Goal: Use online tool/utility: Utilize a website feature to perform a specific function

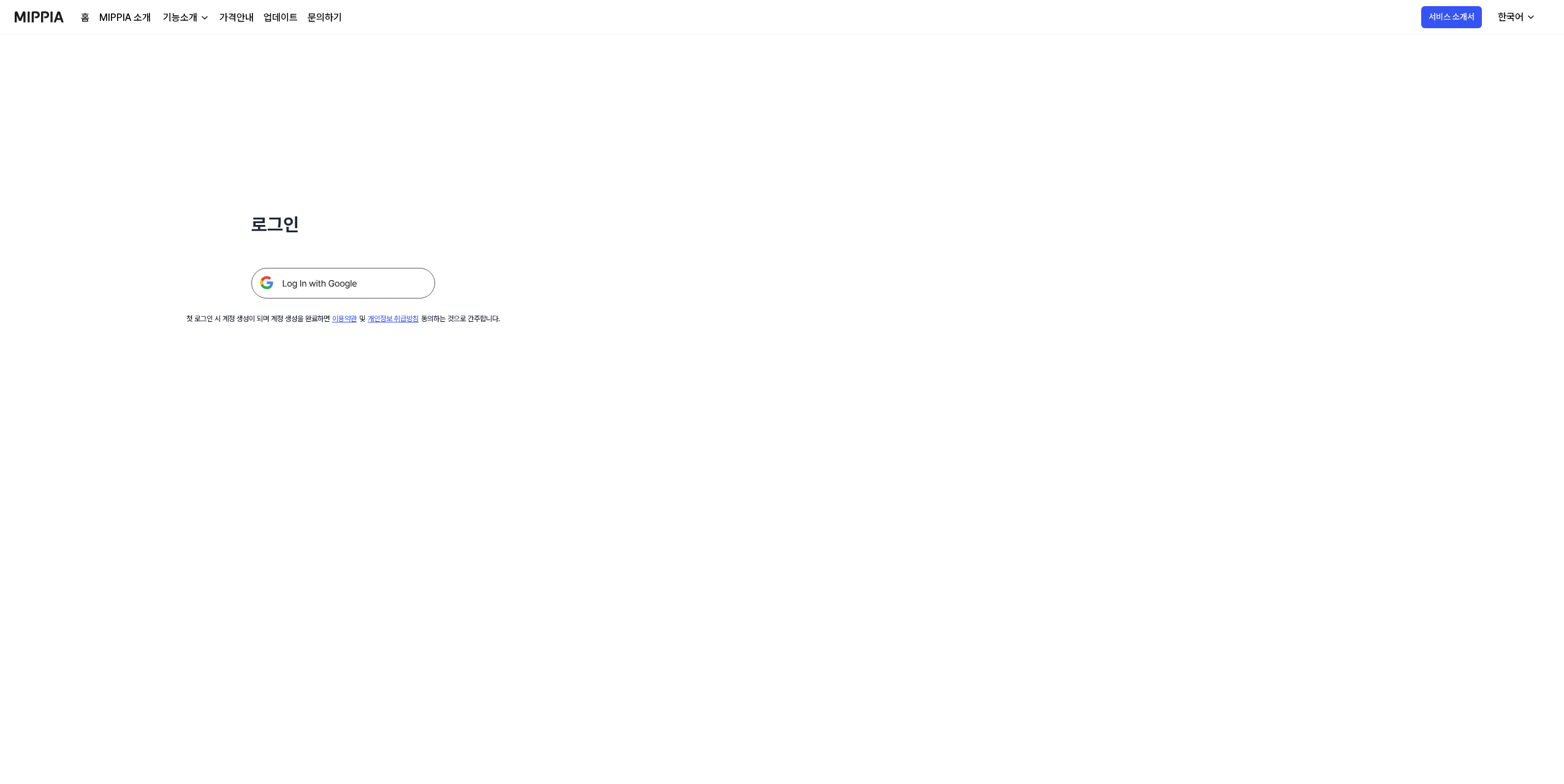
click at [361, 283] on img at bounding box center [343, 283] width 184 height 30
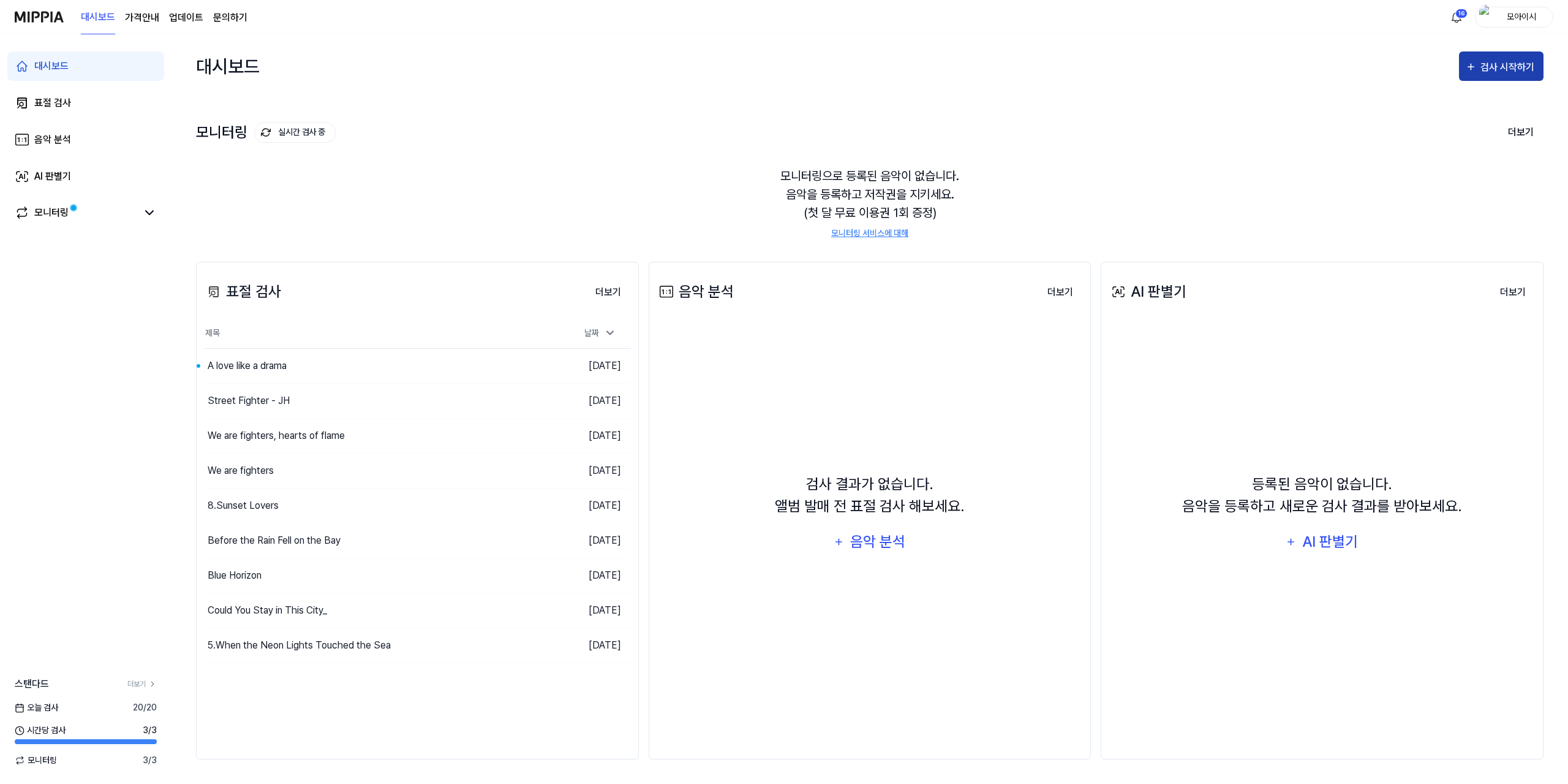
click at [1512, 69] on div "검사 시작하기" at bounding box center [1509, 67] width 57 height 16
click at [1449, 102] on div "표절 검사" at bounding box center [1479, 104] width 106 height 16
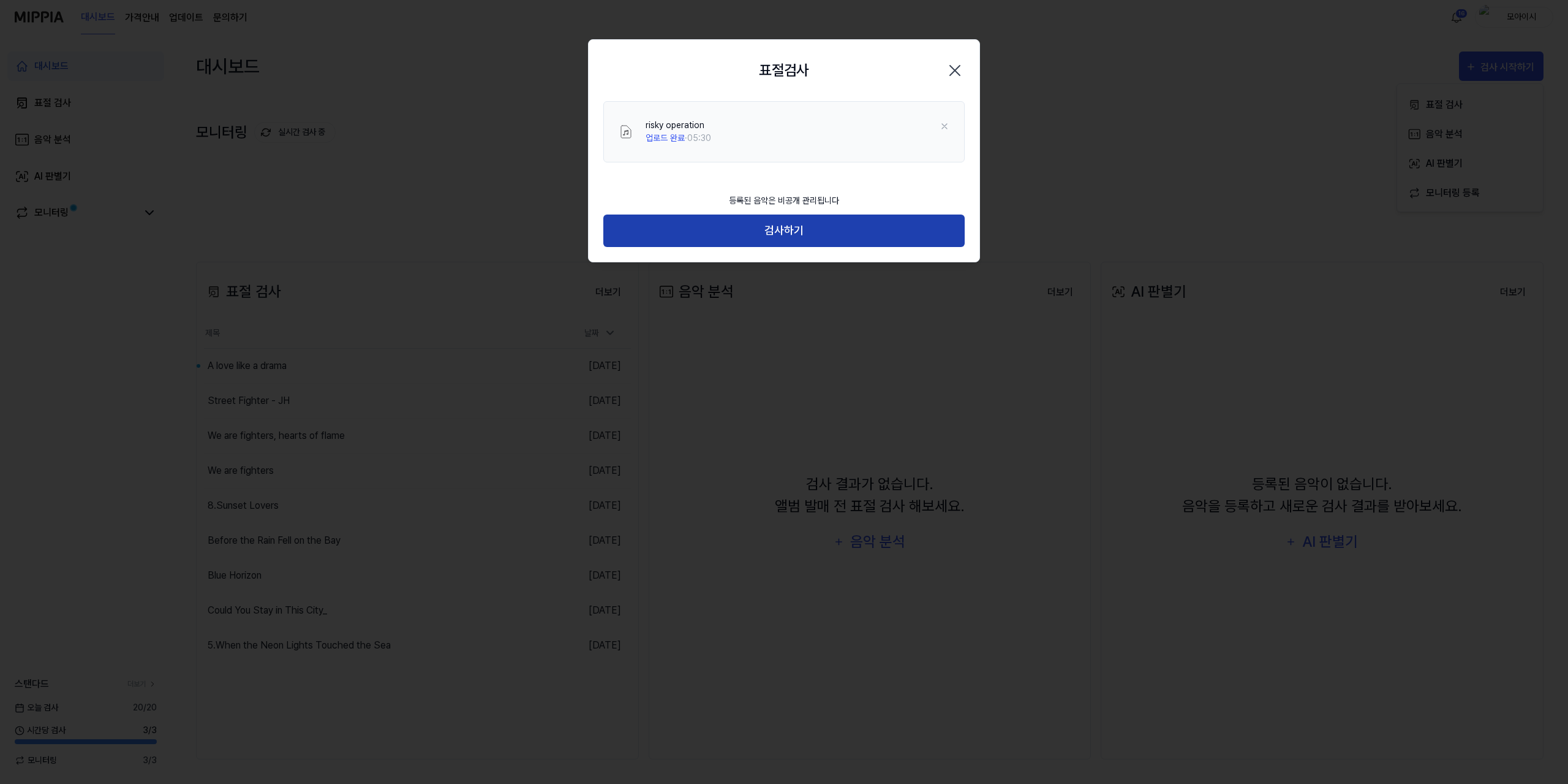
click at [806, 236] on button "검사하기" at bounding box center [784, 231] width 361 height 32
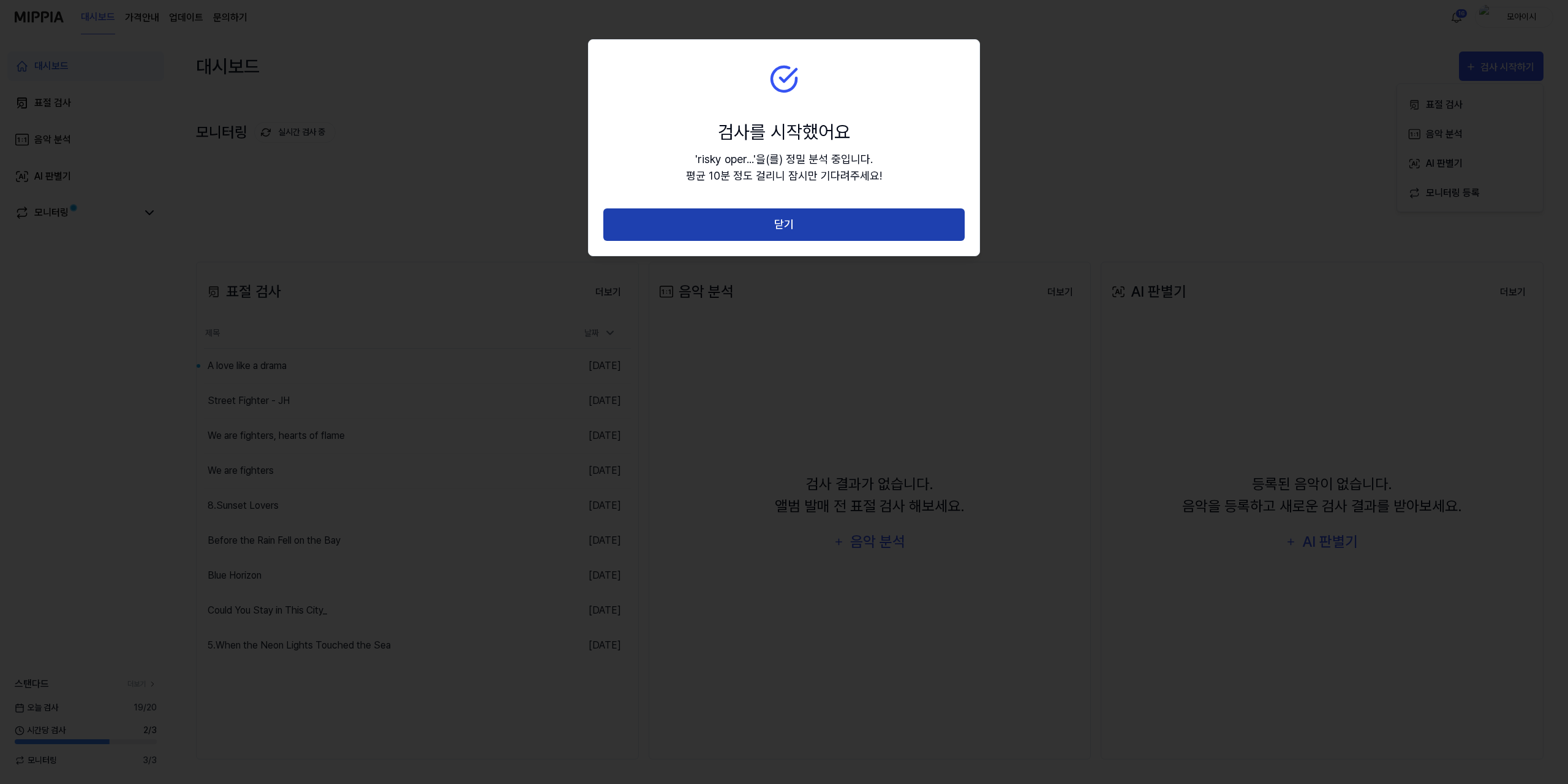
click at [806, 236] on button "닫기" at bounding box center [784, 224] width 361 height 32
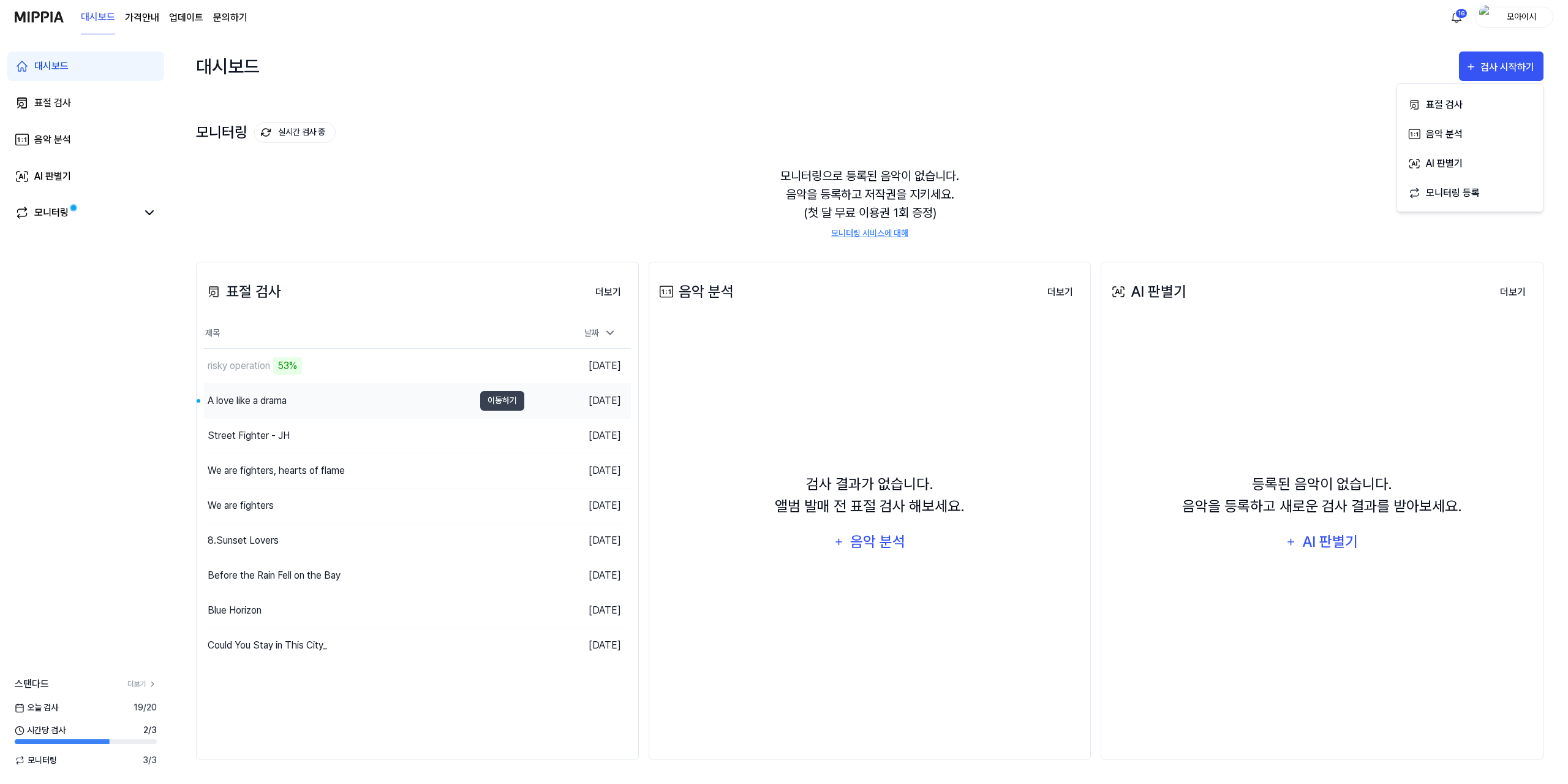
click at [347, 407] on div "A love like a drama" at bounding box center [338, 401] width 270 height 35
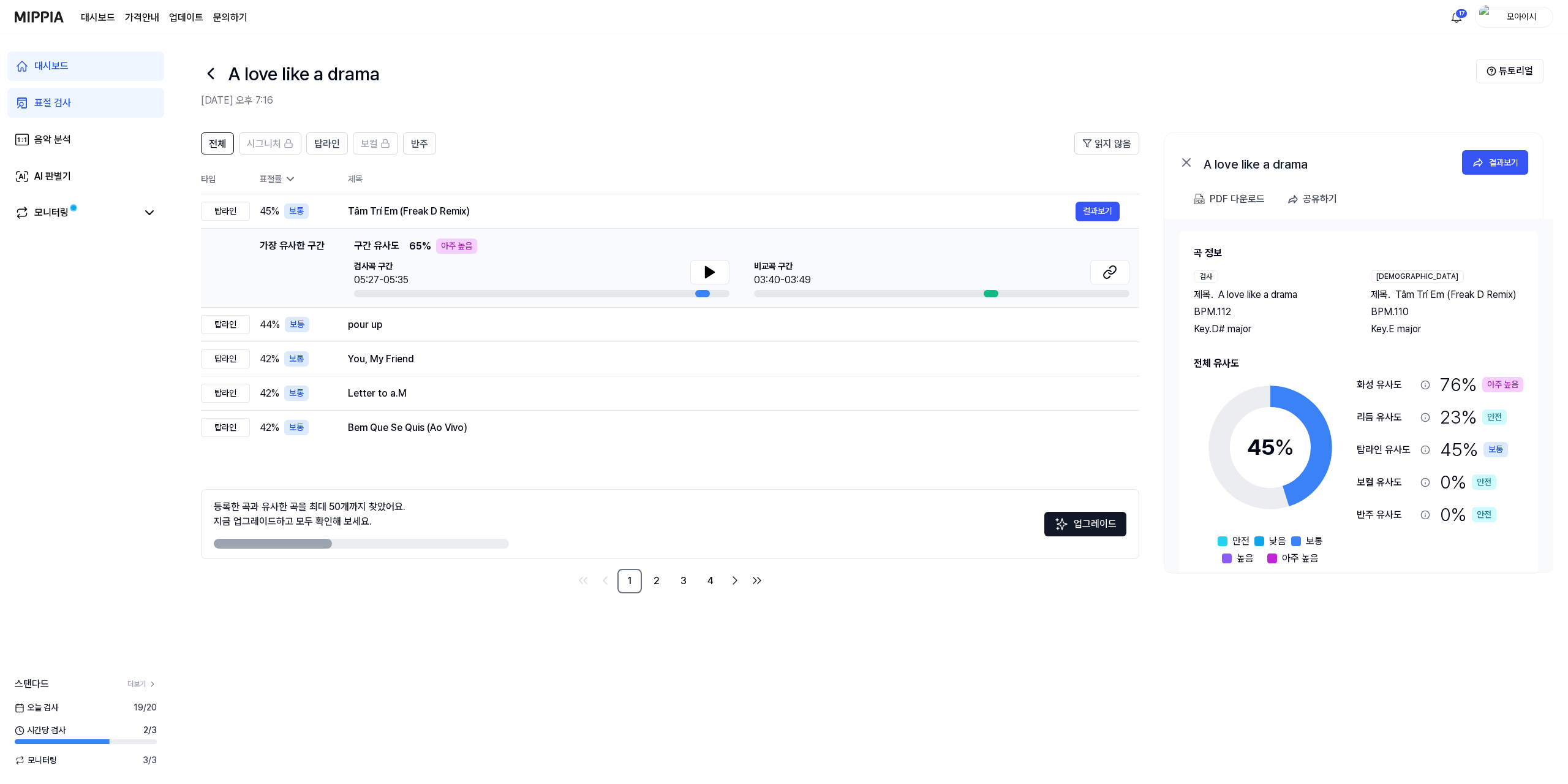
click at [217, 74] on icon at bounding box center [211, 73] width 19 height 19
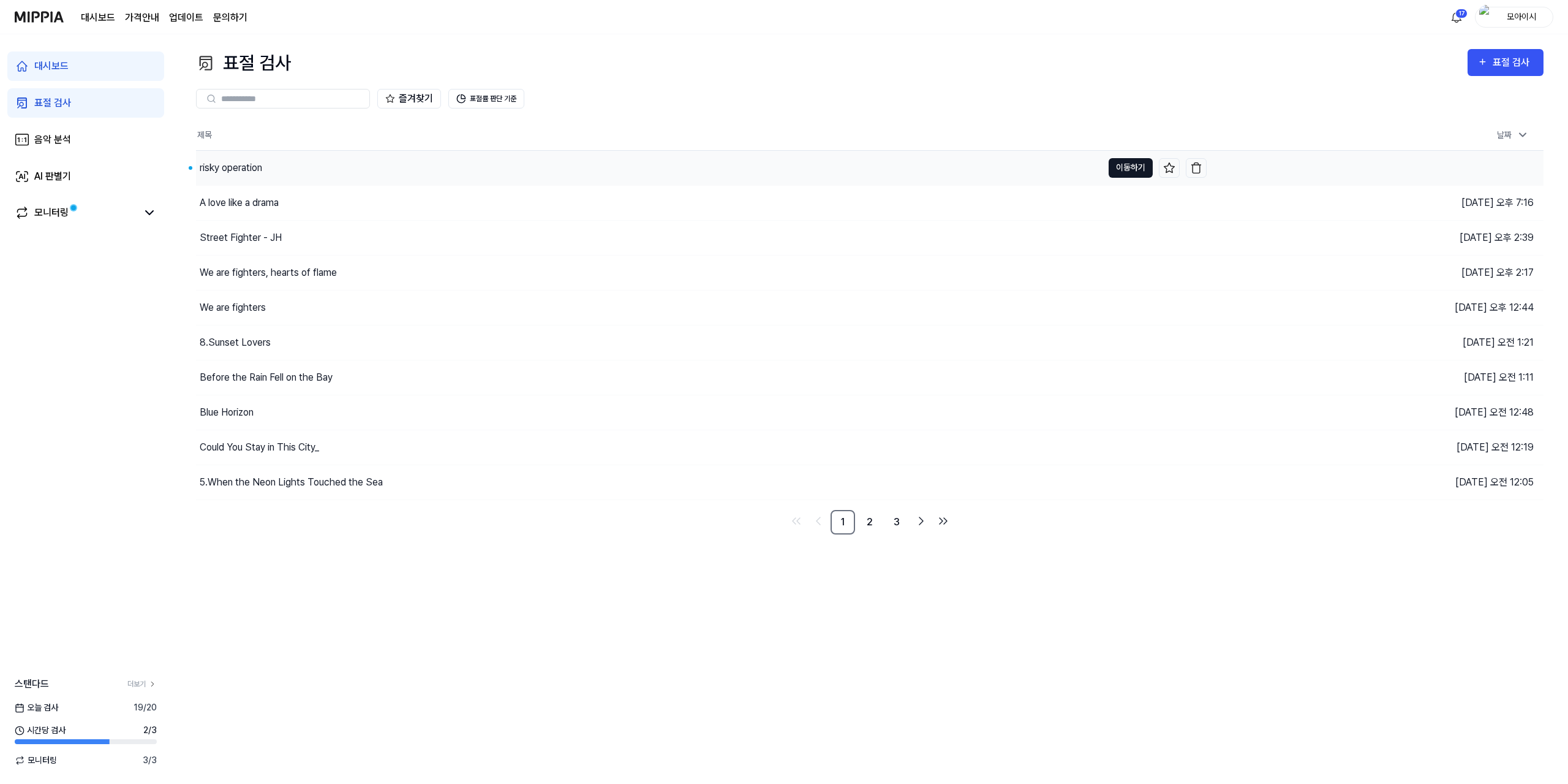
click at [1116, 160] on button "이동하기" at bounding box center [1131, 168] width 44 height 19
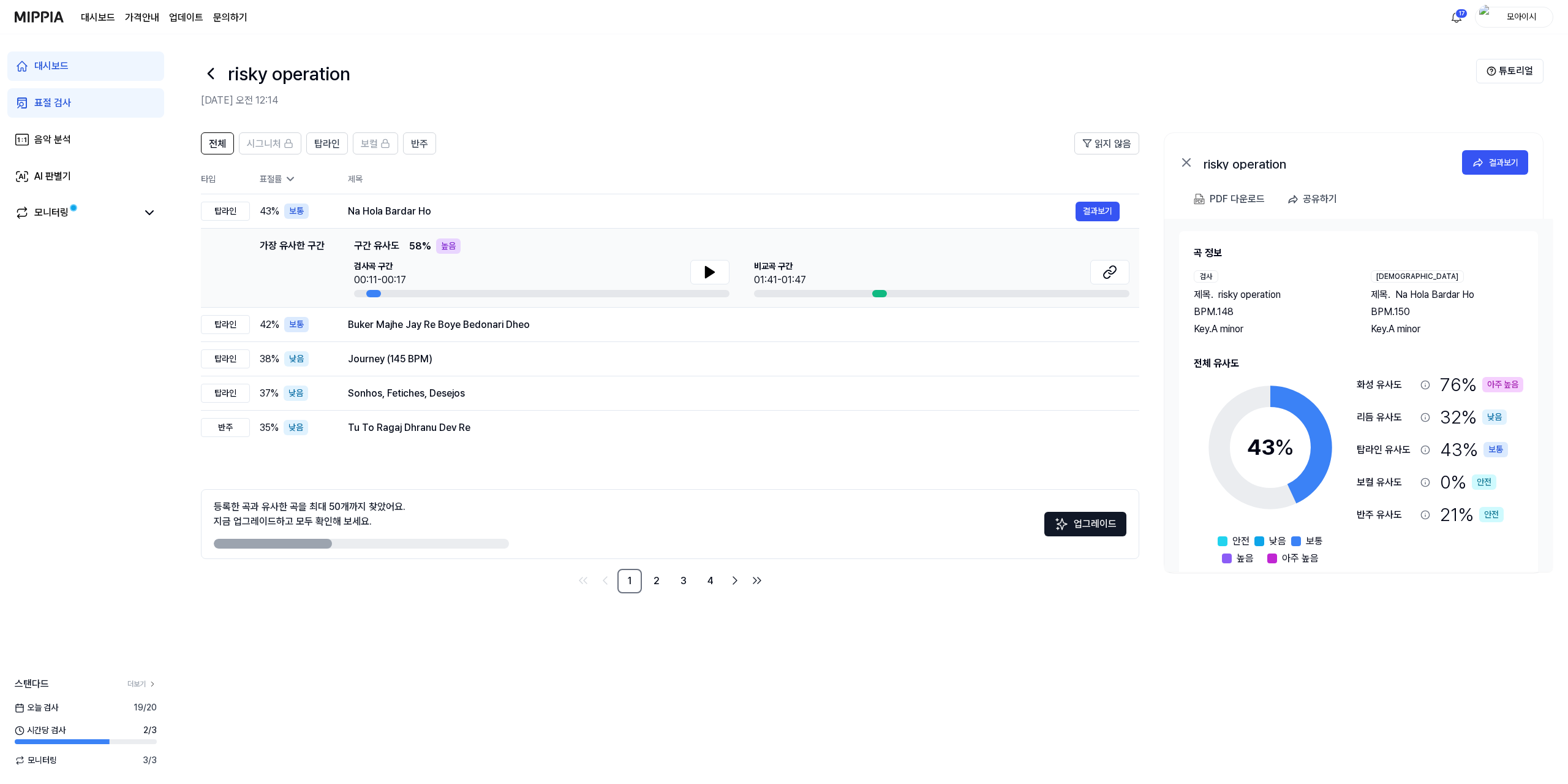
click at [402, 622] on div "전체 시그니처 탑라인 보컬 반주 읽지 않음 전체 시그니처 탑라인 보컬 반주 타입 표절률 제목 표절률 읽지 않음 탑라인 43 % 보통 Na Ho…" at bounding box center [869, 452] width 1397 height 664
click at [710, 267] on icon at bounding box center [710, 271] width 14 height 15
click at [621, 327] on div "Buker Majhe Jay Re Boye Bedonari Dheo" at bounding box center [712, 325] width 728 height 15
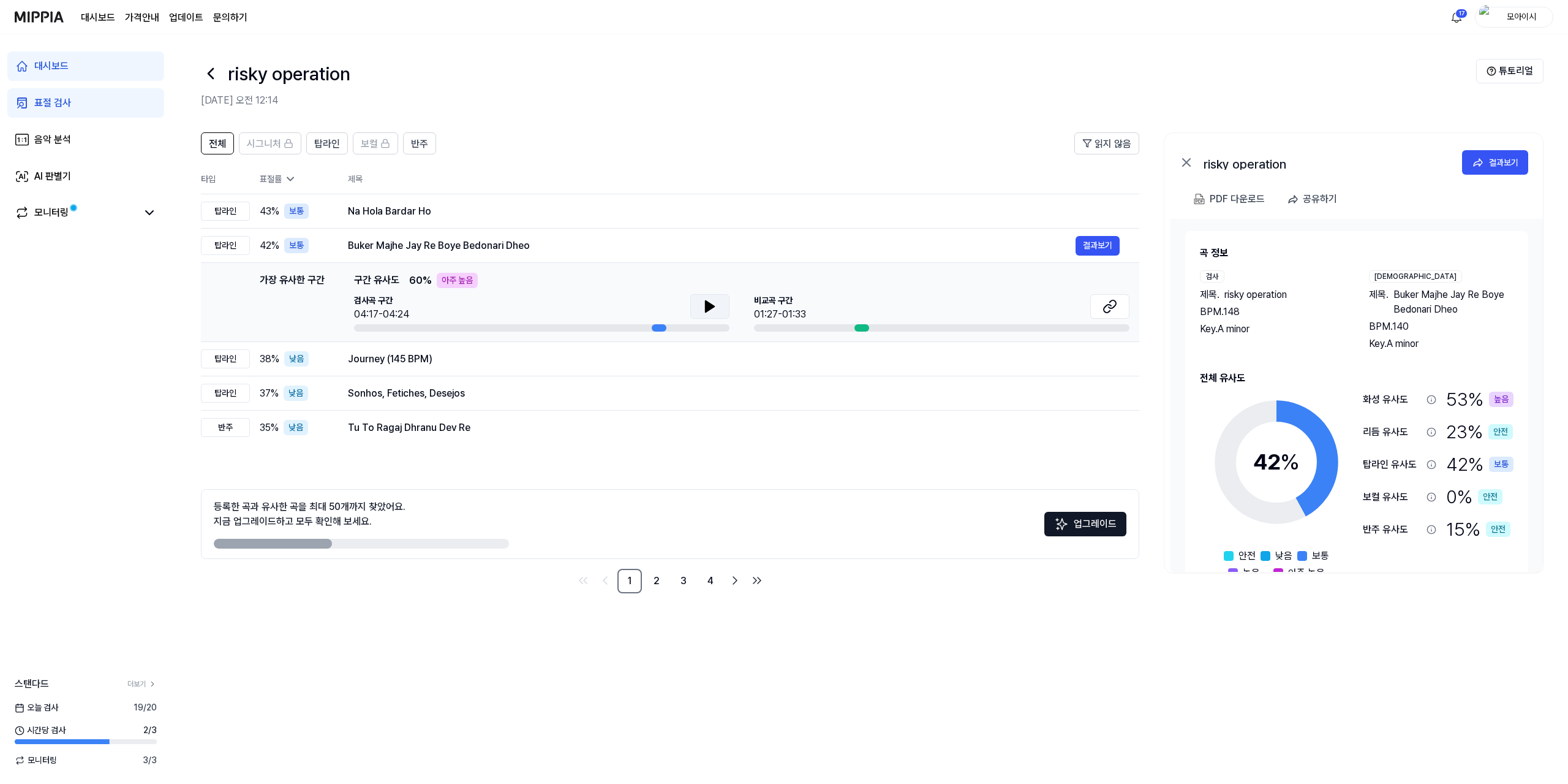
click at [706, 301] on icon at bounding box center [710, 307] width 8 height 11
click at [510, 358] on div "Journey (145 BPM)" at bounding box center [712, 358] width 728 height 15
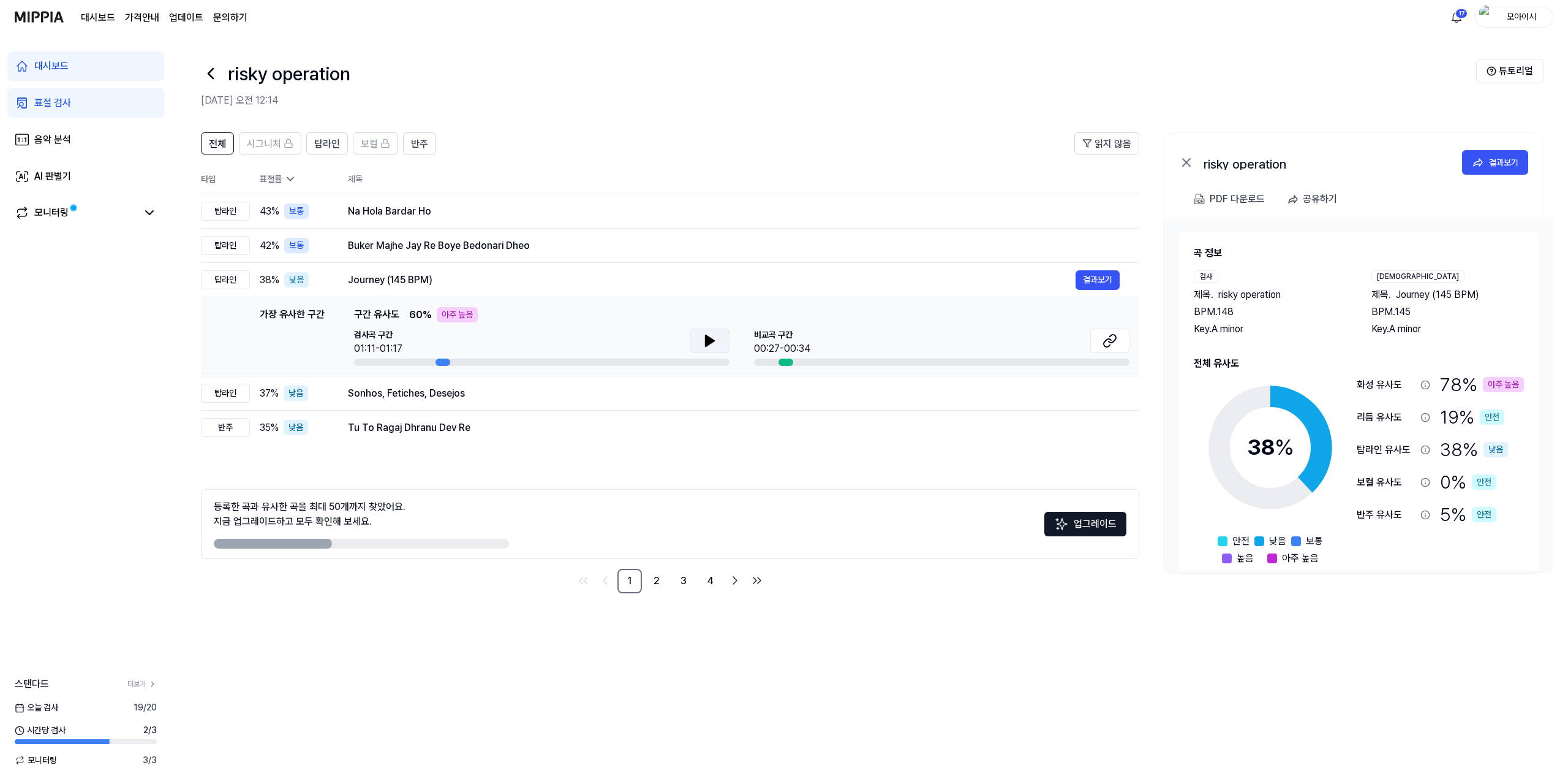
click at [706, 339] on icon at bounding box center [710, 341] width 8 height 11
click at [701, 387] on div "Sonhos, Fetiches, Desejos" at bounding box center [712, 393] width 728 height 15
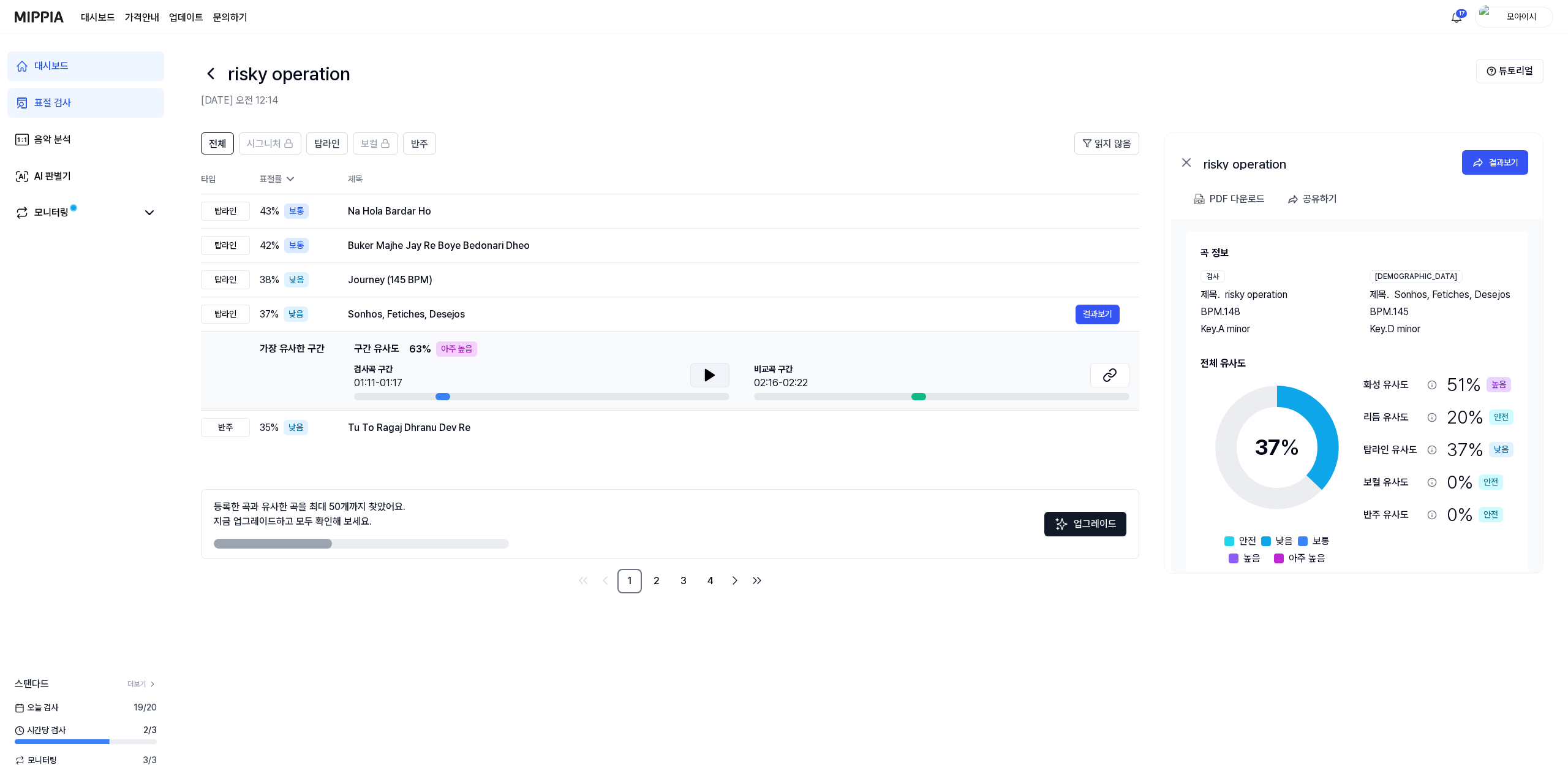
click at [714, 378] on icon at bounding box center [710, 374] width 14 height 15
click at [674, 507] on div "등록한 곡과 유사한 곡을 최대 50개까지 찾았어요. 지금 업그레이드하고 모두 확인해 보세요. 업그레이드" at bounding box center [670, 524] width 938 height 70
click at [222, 73] on div "risky operation" at bounding box center [838, 73] width 1275 height 30
click at [211, 79] on icon at bounding box center [211, 73] width 19 height 19
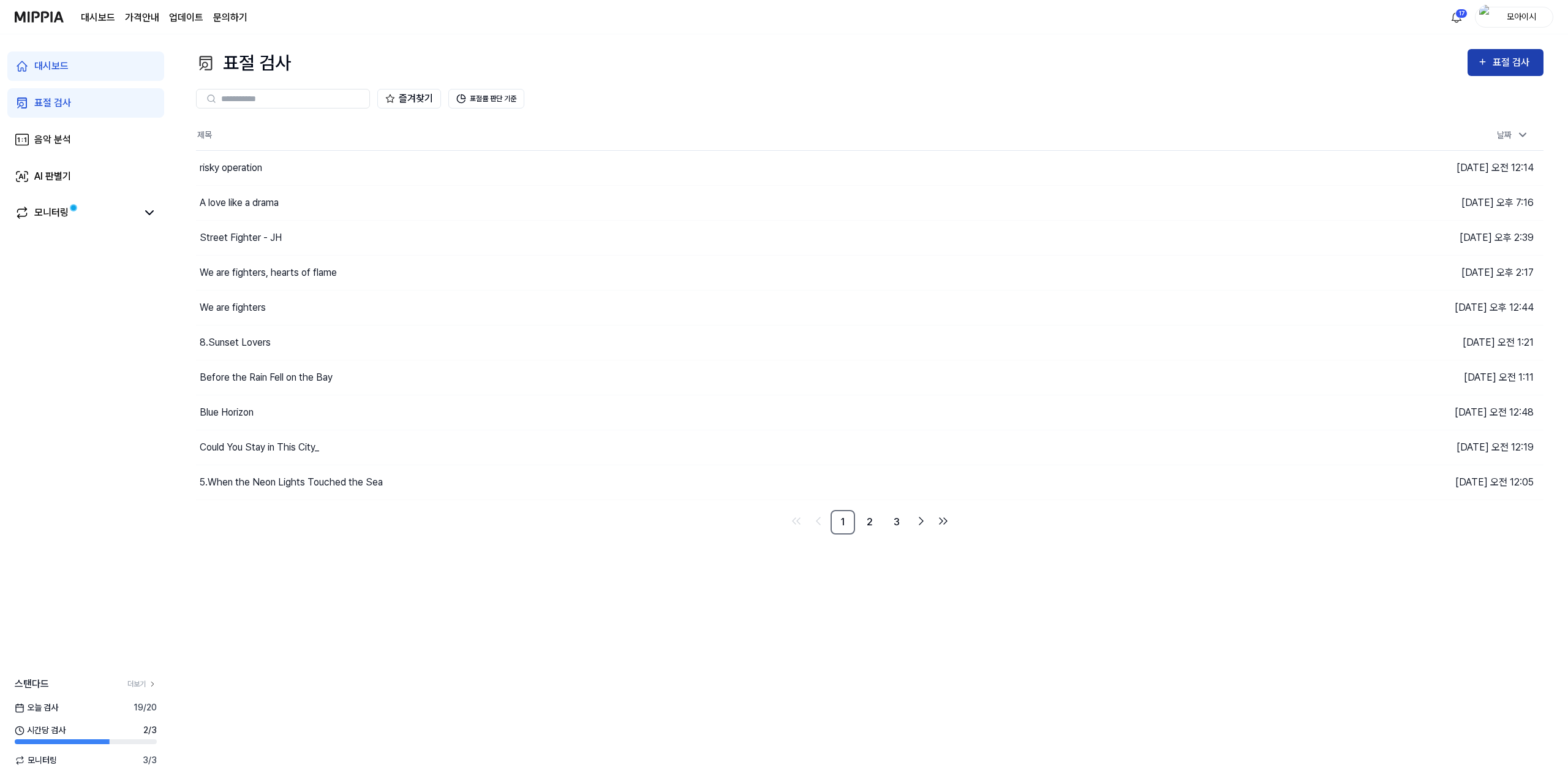
click at [1507, 59] on div "표절 검사" at bounding box center [1513, 62] width 41 height 16
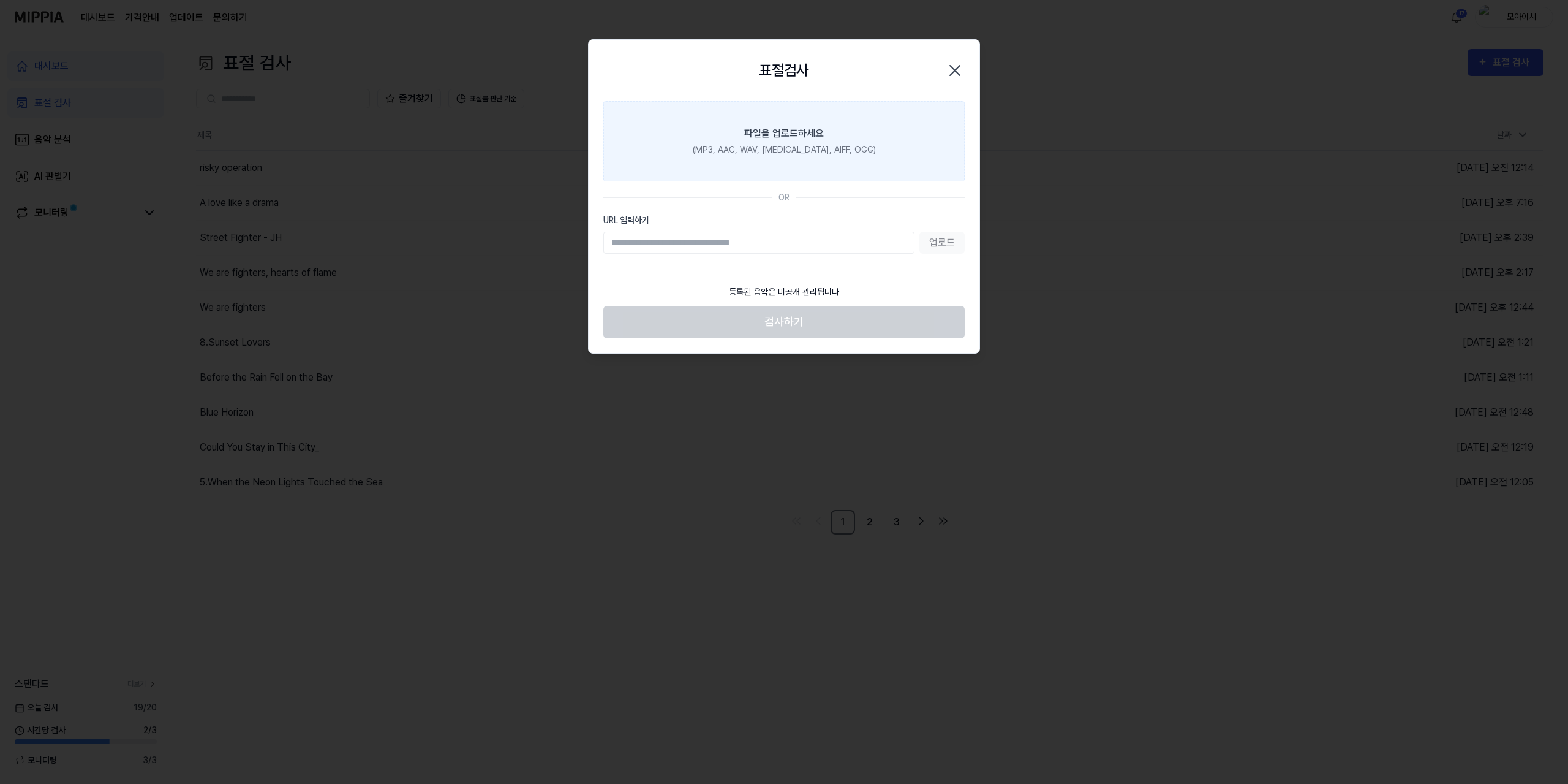
click at [761, 135] on div "파일을 업로드하세요" at bounding box center [784, 133] width 79 height 15
click at [0, 0] on input "파일을 업로드하세요 (MP3, AAC, WAV, [MEDICAL_DATA], AIFF, OGG)" at bounding box center [0, 0] width 0 height 0
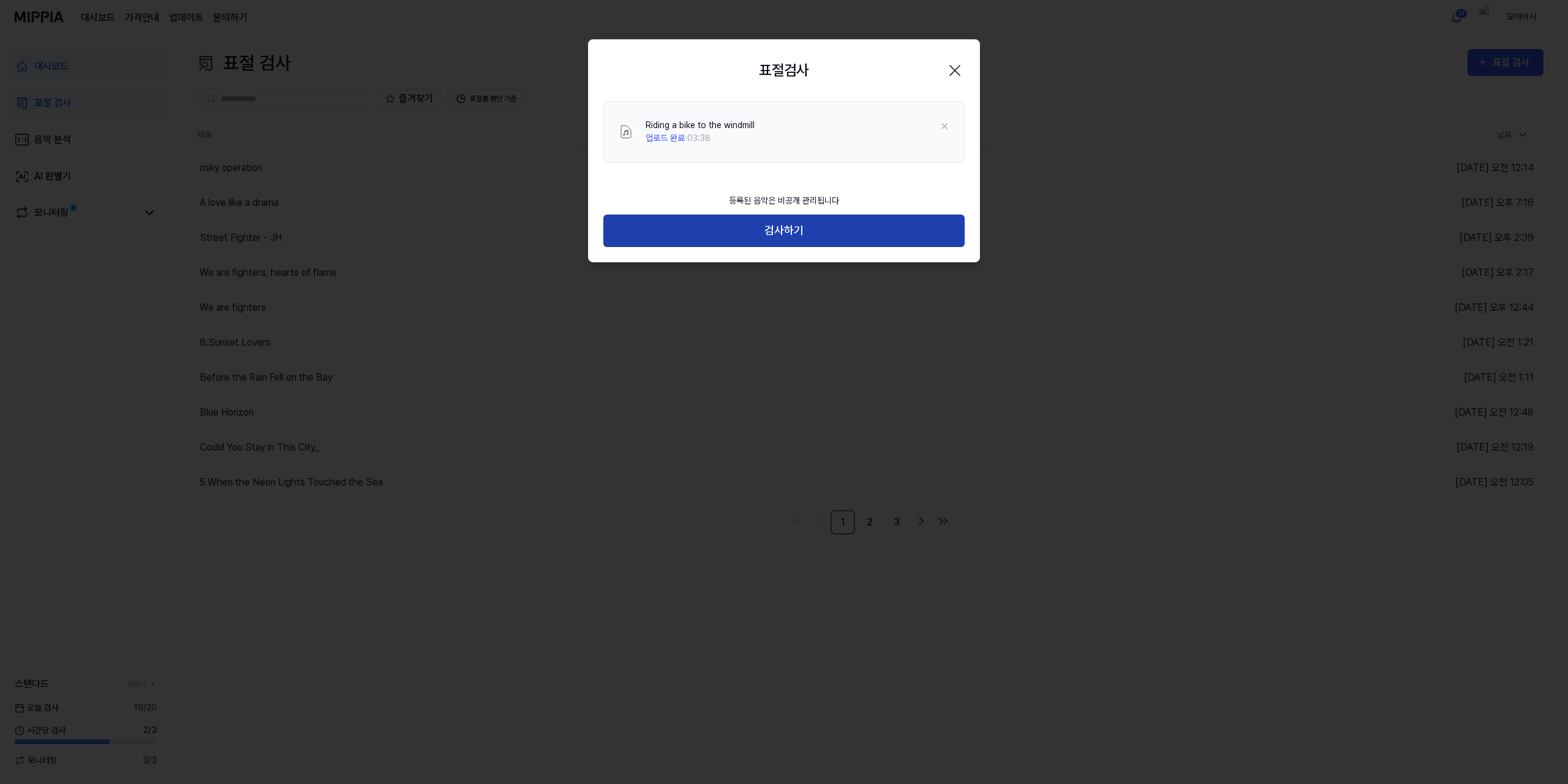
click at [775, 240] on button "검사하기" at bounding box center [784, 231] width 361 height 32
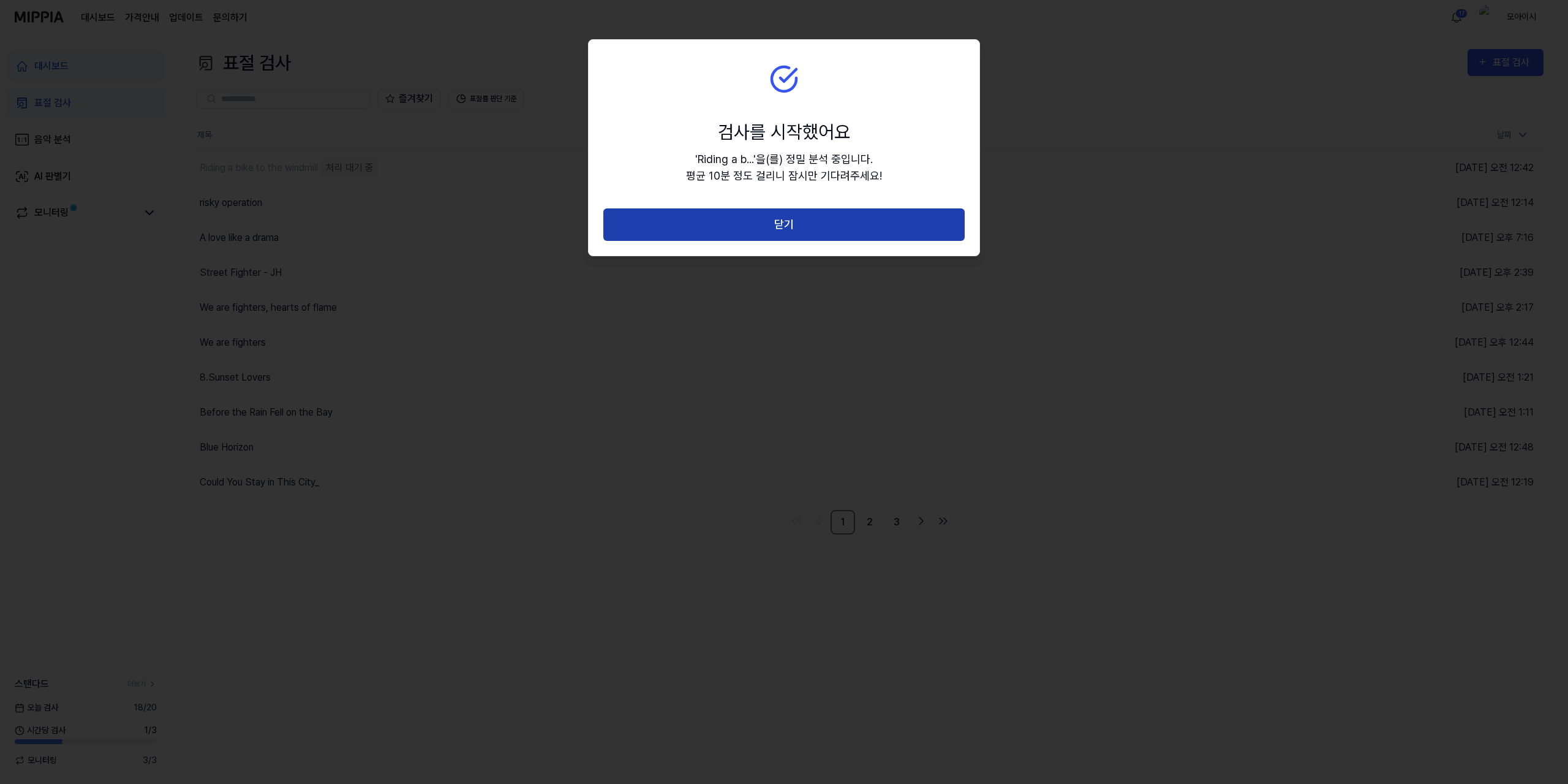
click at [762, 228] on button "닫기" at bounding box center [784, 224] width 361 height 32
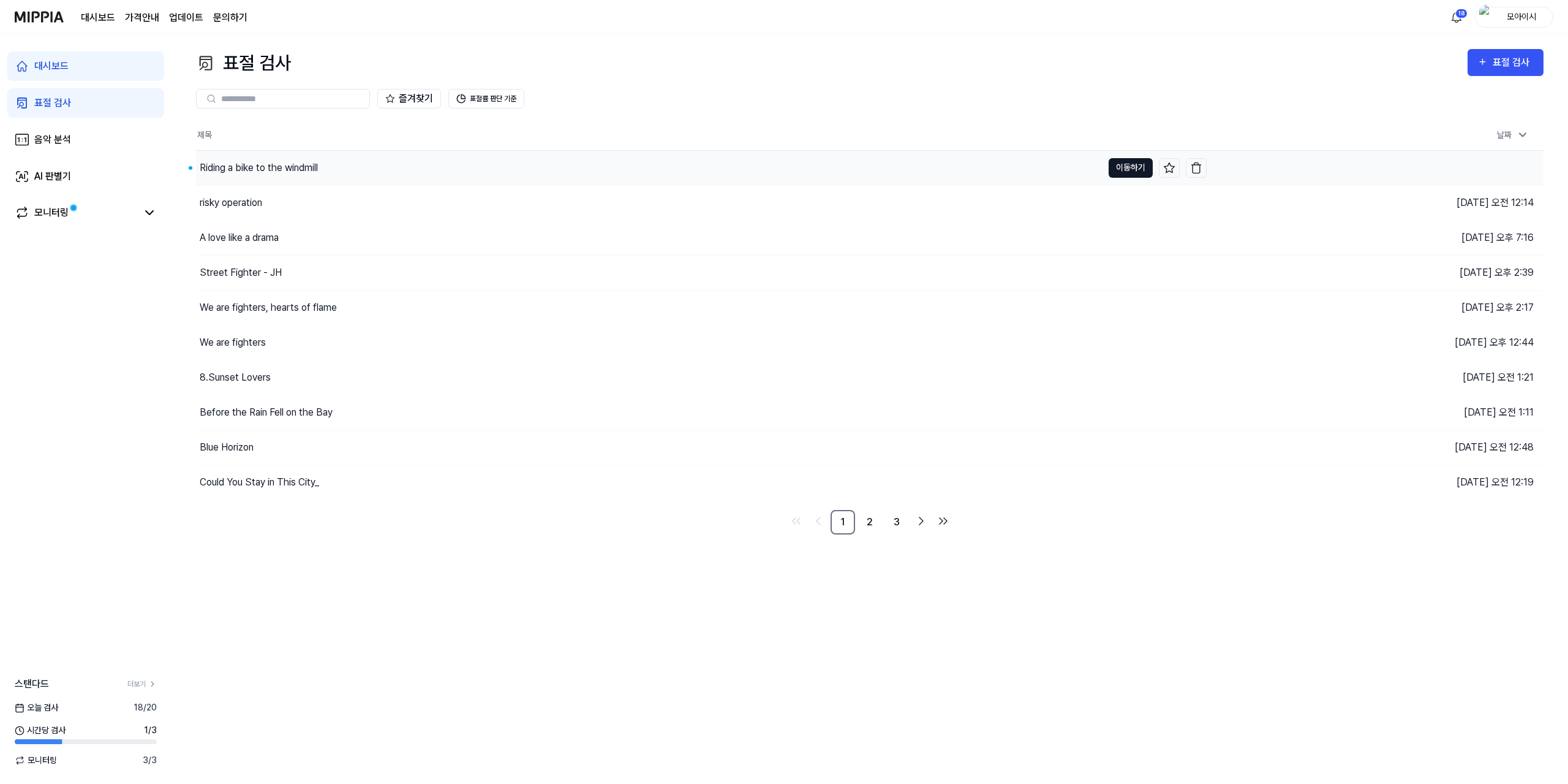
click at [1130, 167] on button "이동하기" at bounding box center [1131, 168] width 44 height 19
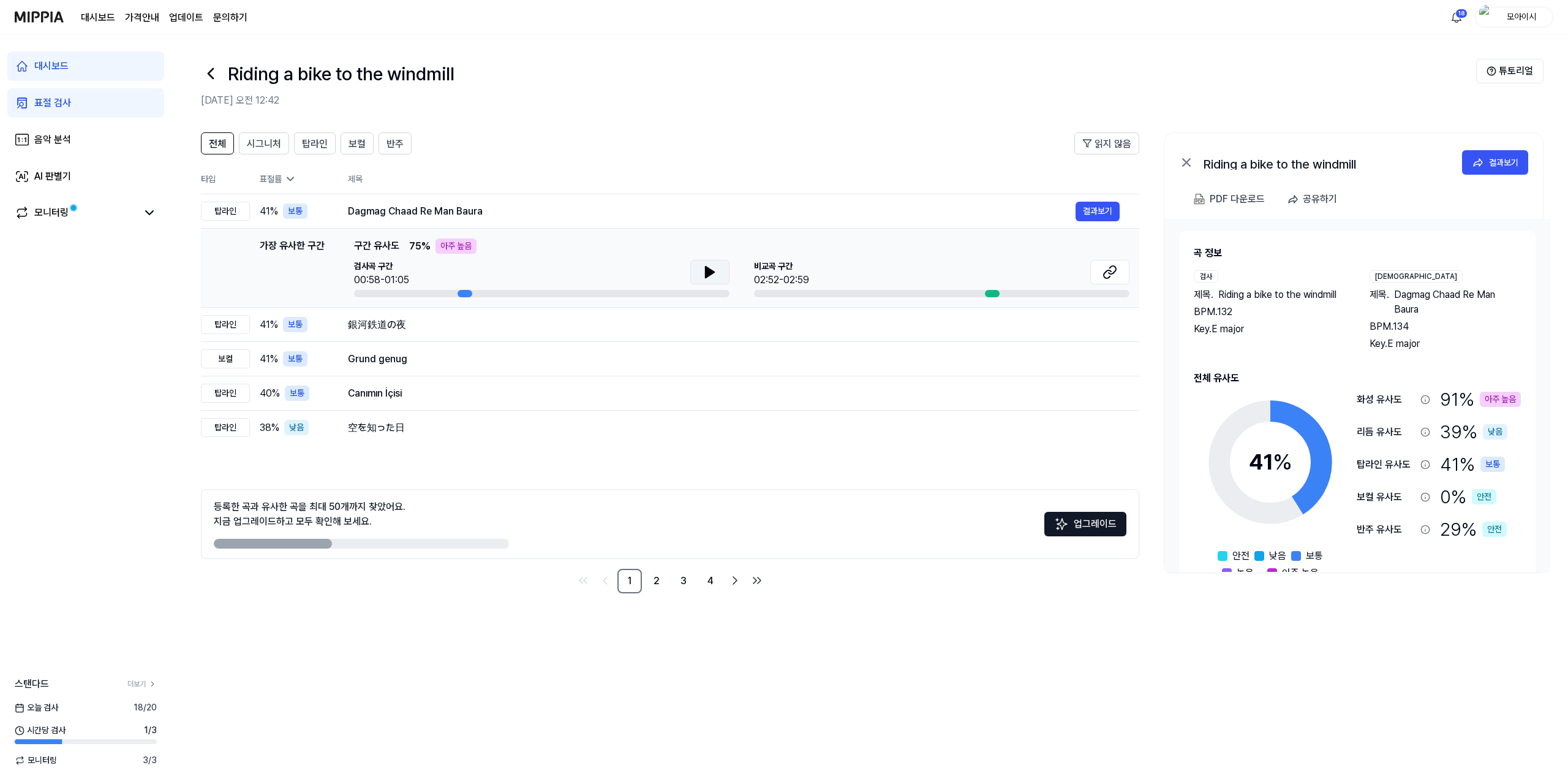
click at [724, 280] on button at bounding box center [710, 271] width 39 height 24
click at [1106, 274] on icon at bounding box center [1110, 271] width 14 height 15
click at [472, 321] on div "銀河鉄道の夜" at bounding box center [712, 325] width 728 height 15
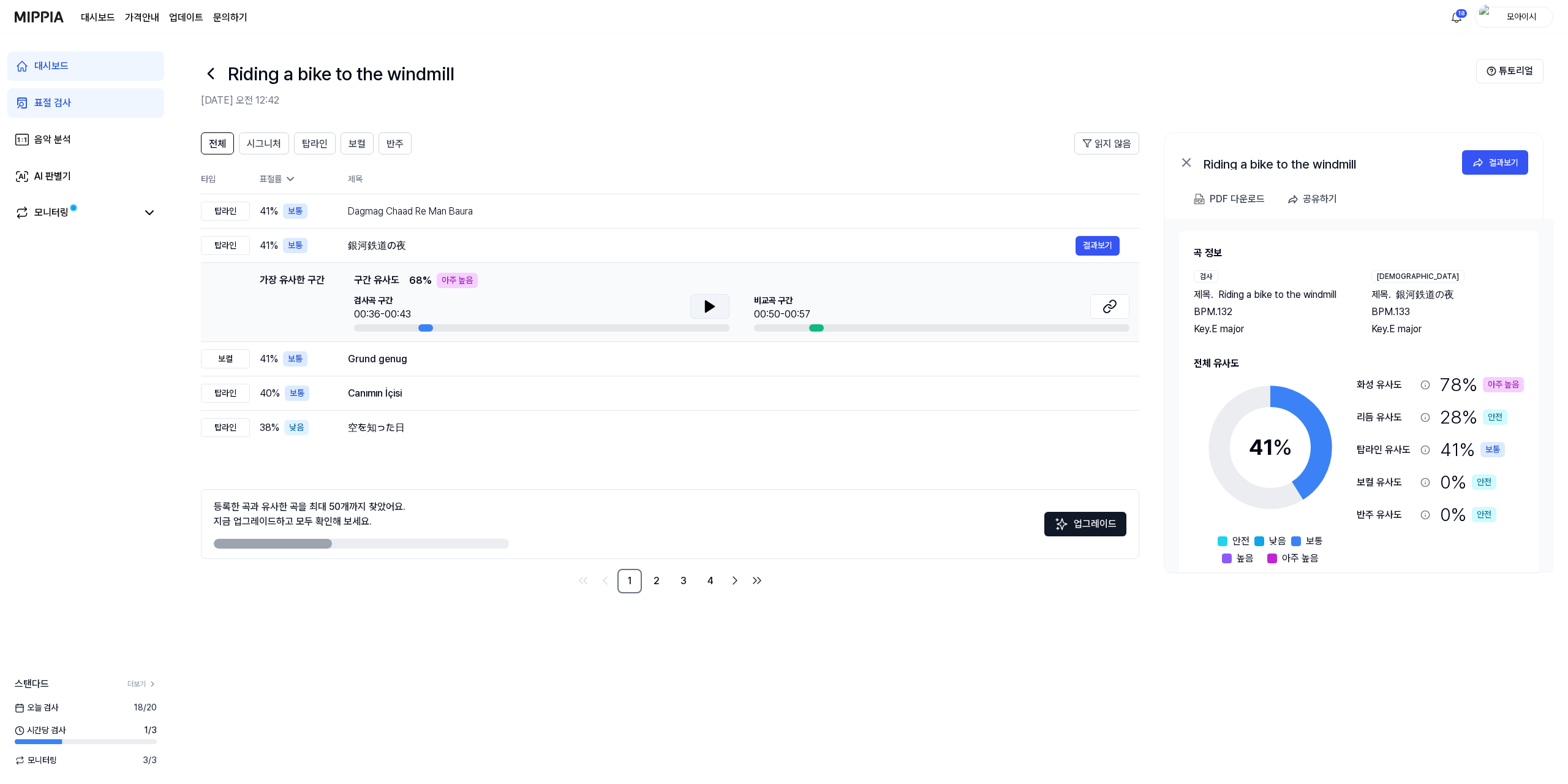
click at [697, 303] on button at bounding box center [710, 306] width 39 height 24
click at [698, 367] on div "Grund genug 결과보기" at bounding box center [734, 359] width 772 height 19
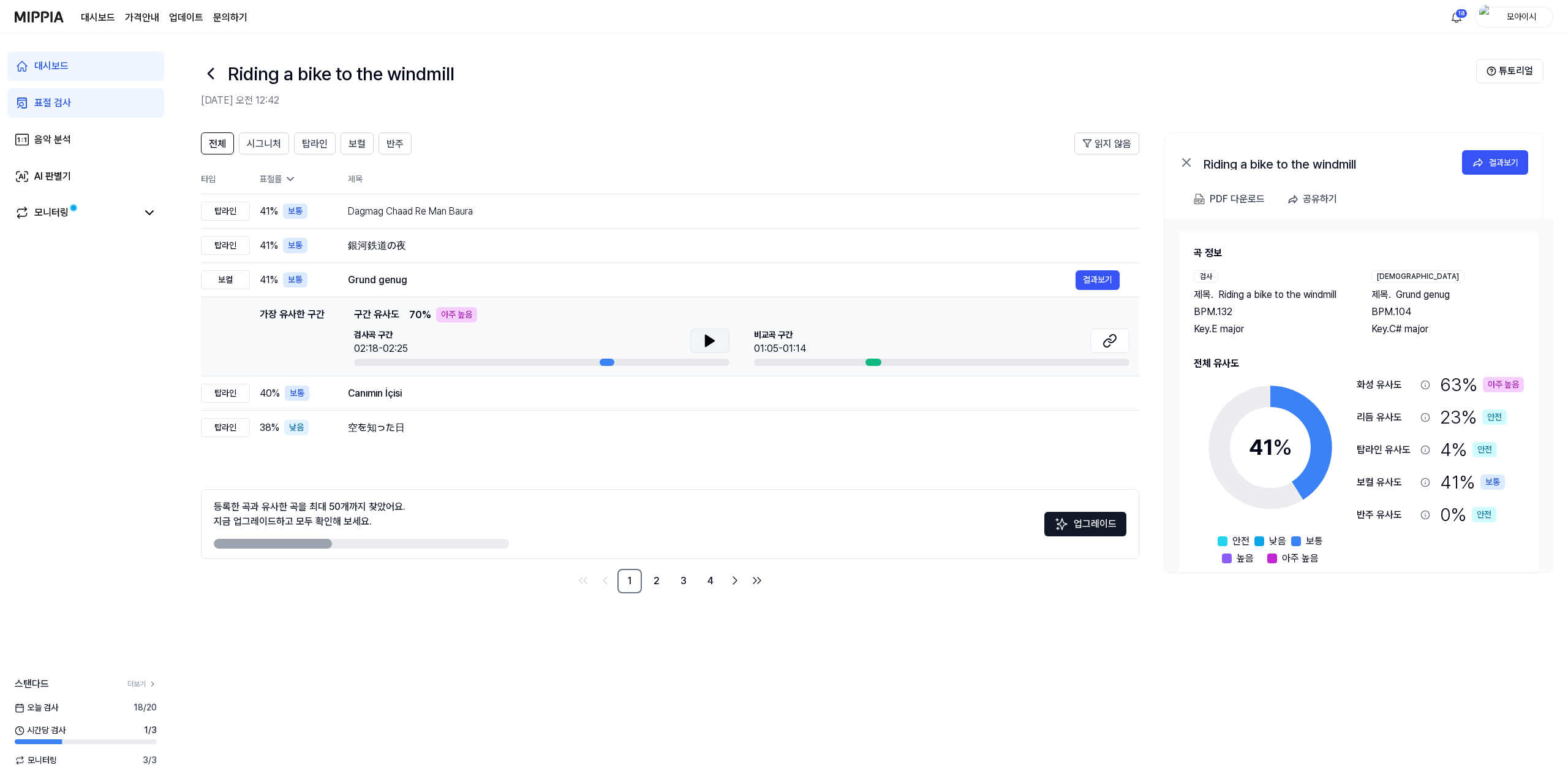
click at [719, 341] on button at bounding box center [710, 341] width 39 height 24
click at [568, 435] on div "空を知った日 결과보기" at bounding box center [734, 428] width 772 height 19
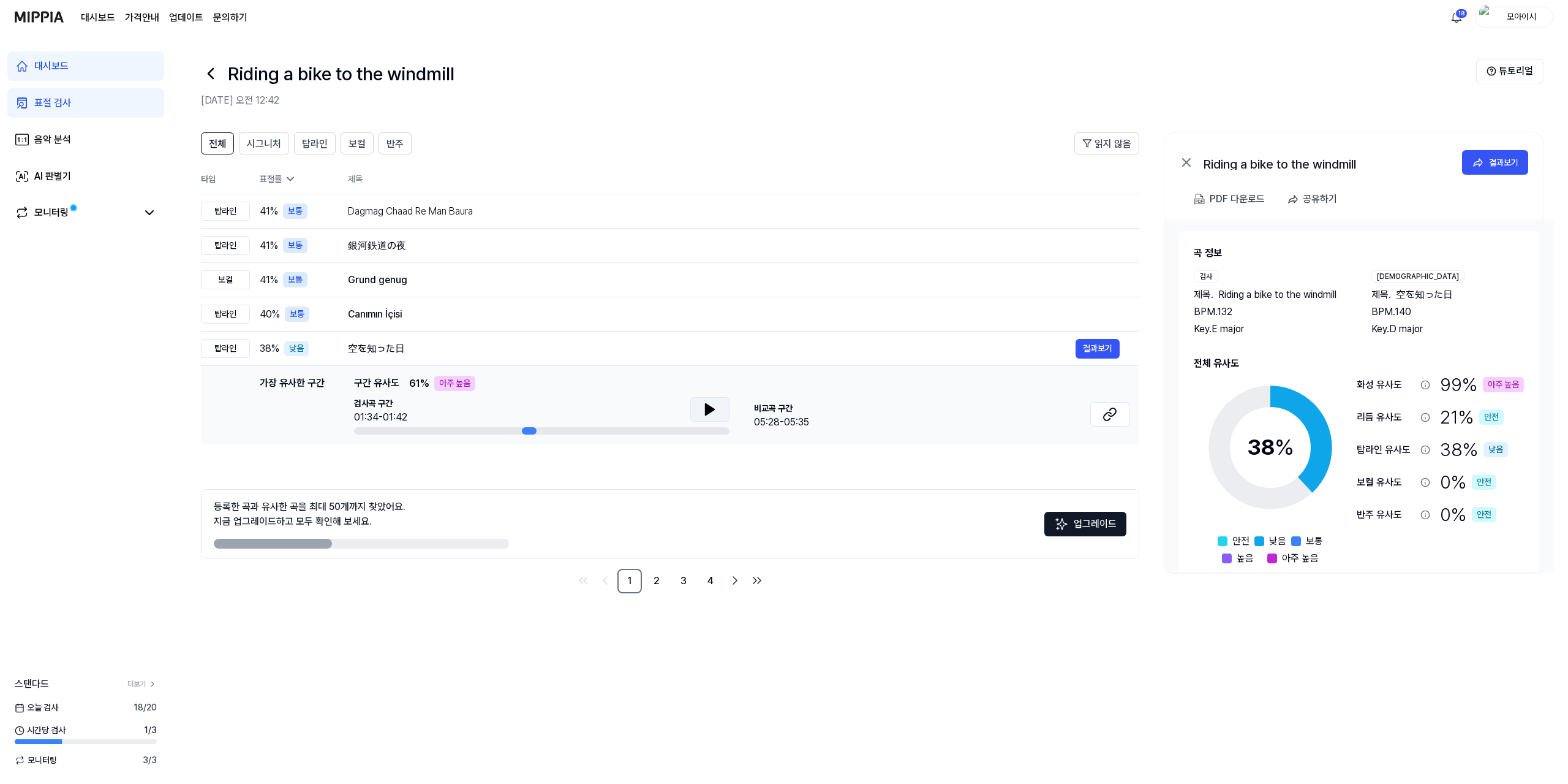
click at [707, 409] on icon at bounding box center [710, 410] width 8 height 11
click at [721, 350] on div "空を知った日" at bounding box center [712, 348] width 728 height 15
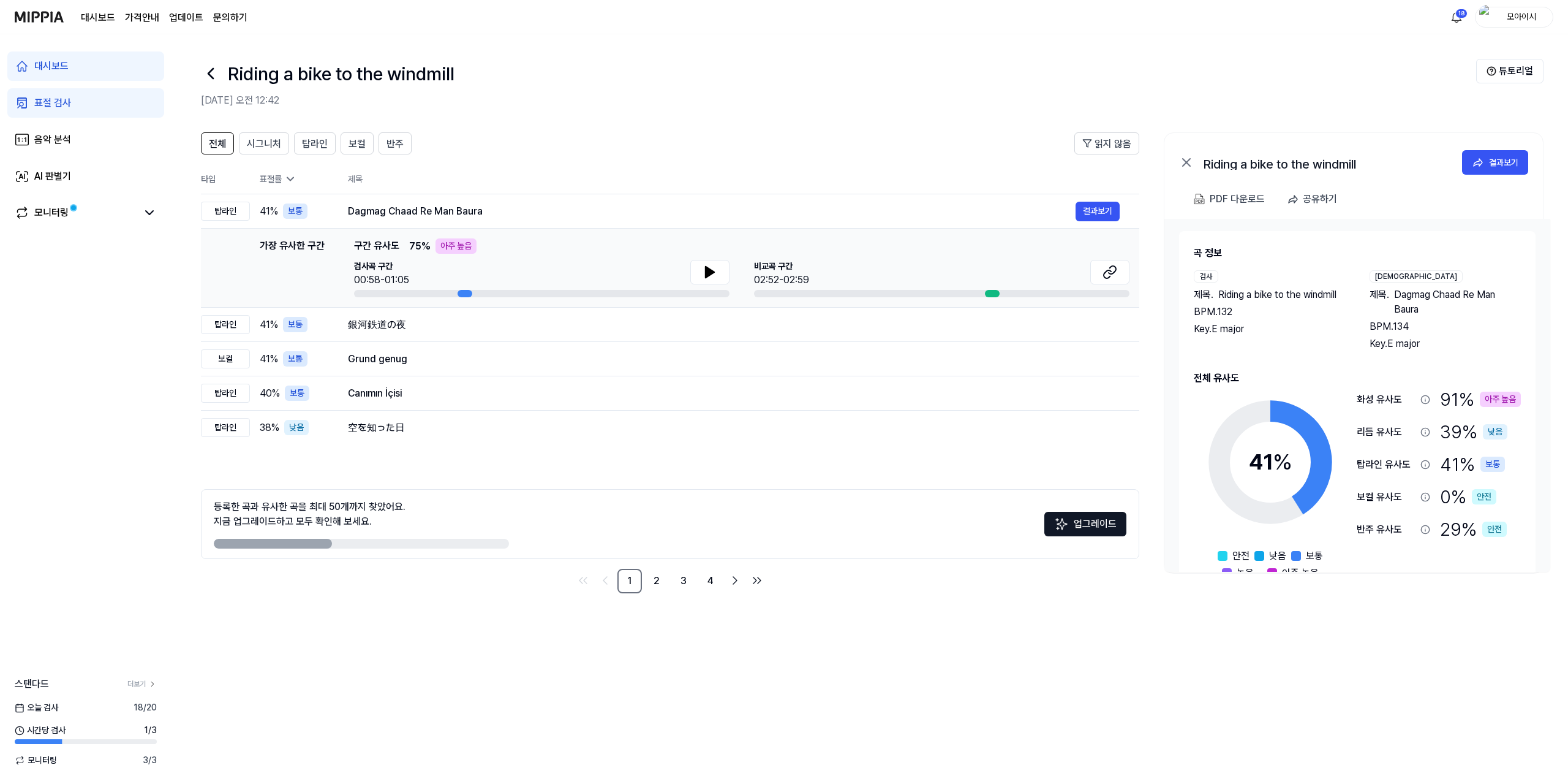
click at [215, 77] on icon at bounding box center [211, 73] width 19 height 19
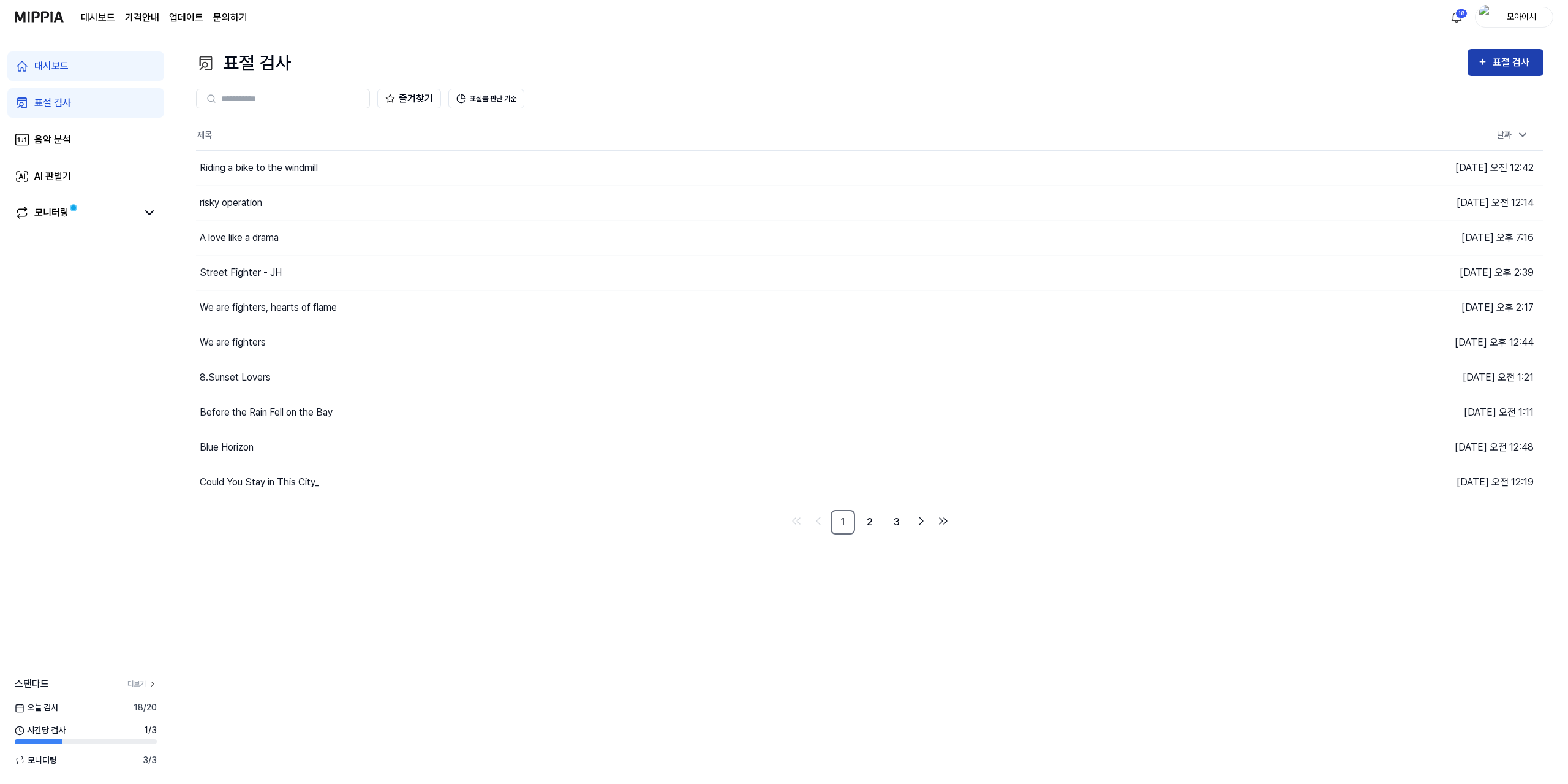
click at [1518, 62] on div "표절 검사" at bounding box center [1513, 62] width 41 height 16
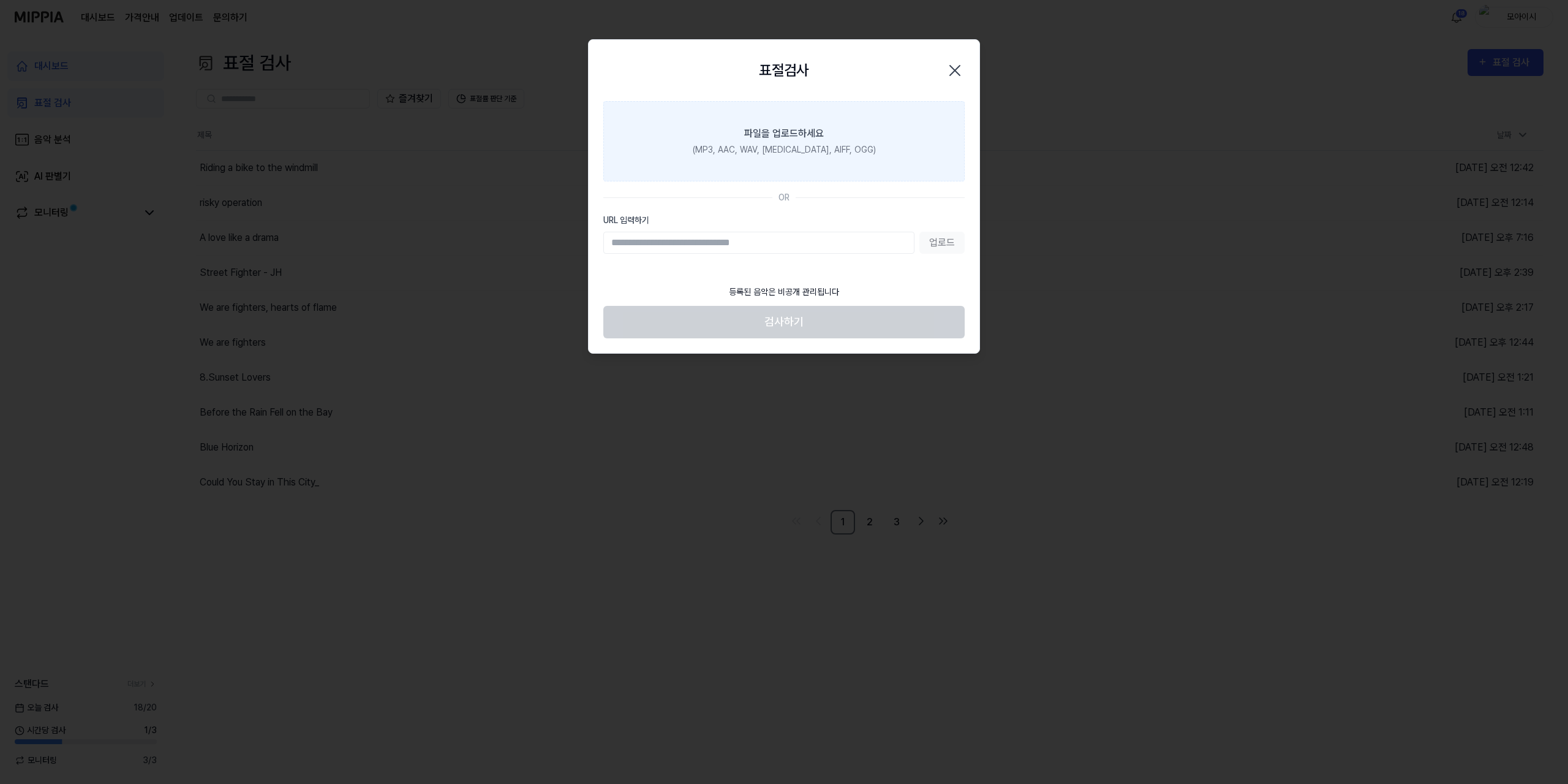
click at [792, 121] on label "파일을 업로드하세요 (MP3, AAC, WAV, [MEDICAL_DATA], AIFF, OGG)" at bounding box center [784, 141] width 361 height 80
click at [0, 0] on input "파일을 업로드하세요 (MP3, AAC, WAV, [MEDICAL_DATA], AIFF, OGG)" at bounding box center [0, 0] width 0 height 0
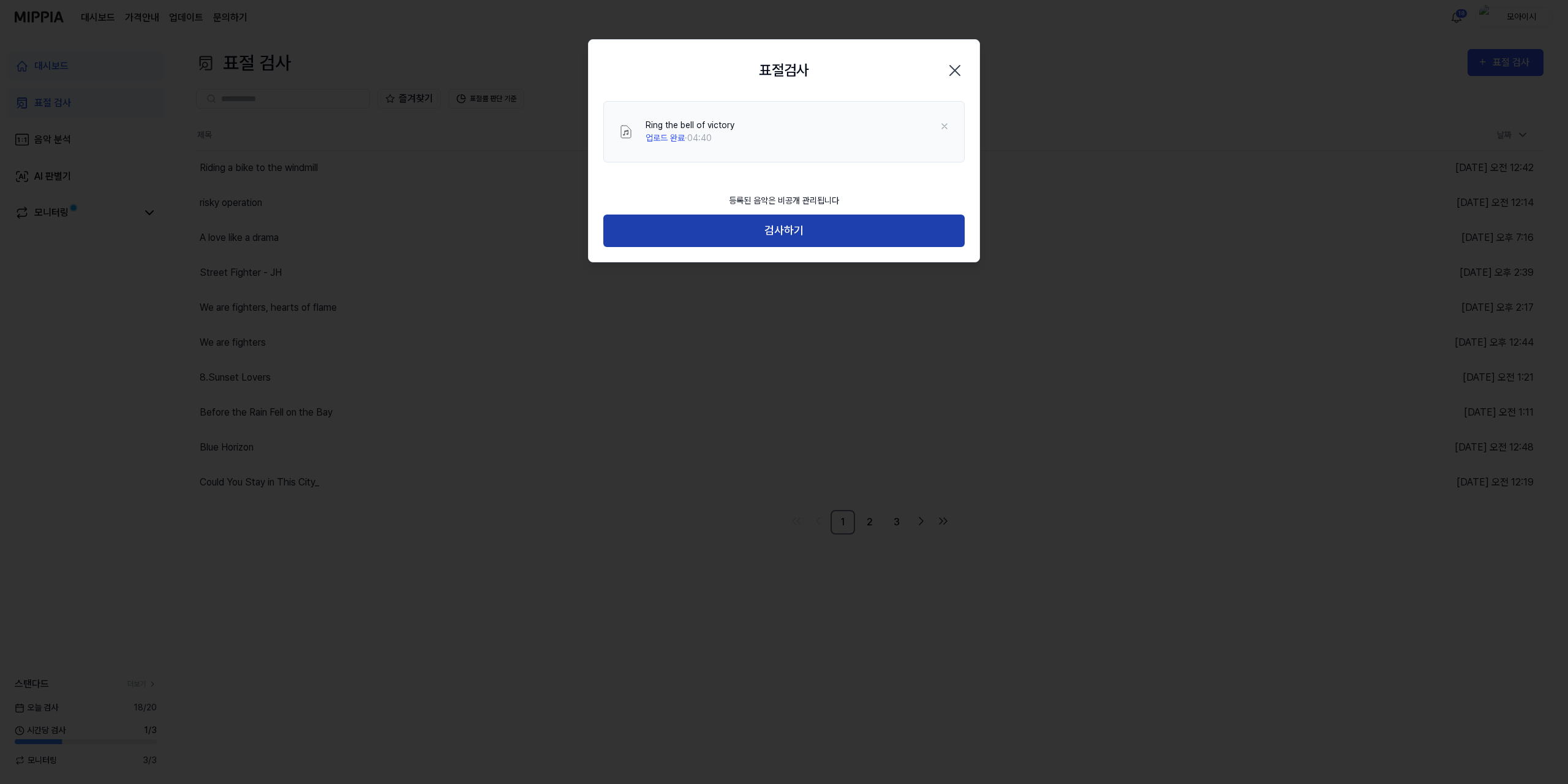
click at [772, 225] on button "검사하기" at bounding box center [784, 231] width 361 height 32
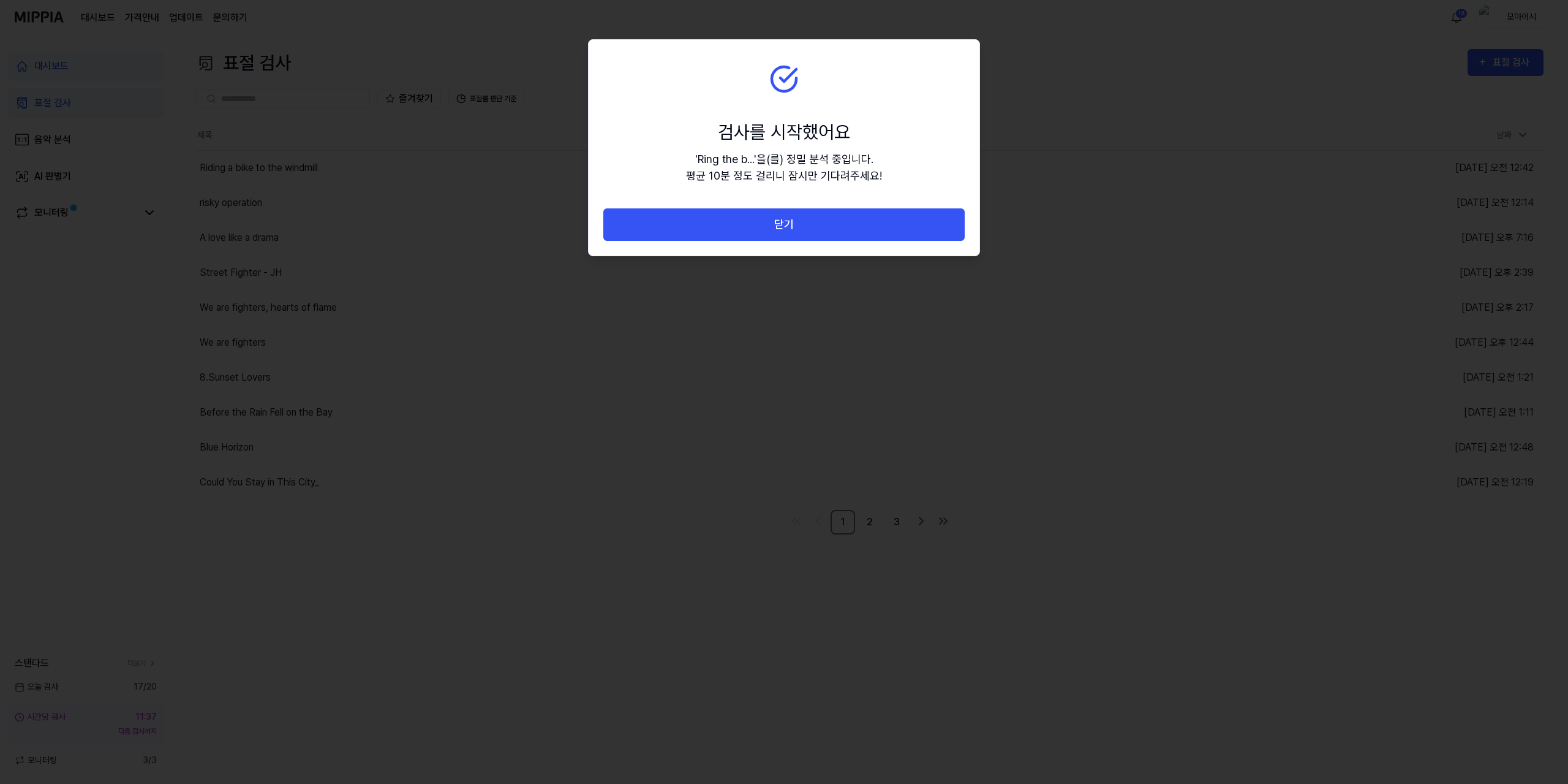
click at [772, 225] on button "닫기" at bounding box center [784, 224] width 361 height 32
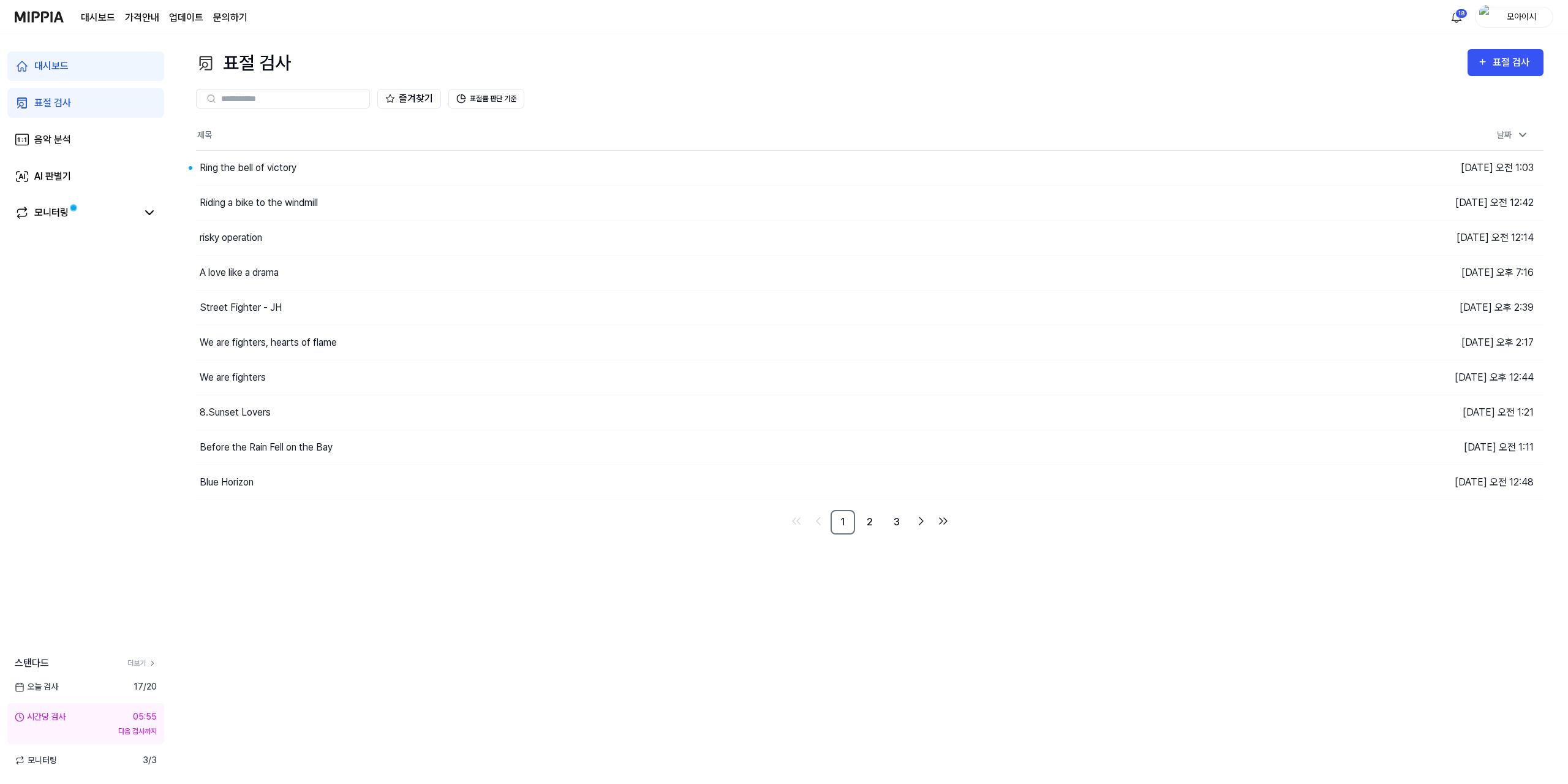
click at [486, 626] on div "표절 검사 표절 검사 표절 검사 음악 분석 AI 판별기 즐겨찾기 표절률 판단 기준 제목 날짜 Ring the bell of victory 이동…" at bounding box center [869, 409] width 1397 height 749
click at [1122, 166] on button "이동하기" at bounding box center [1131, 168] width 44 height 19
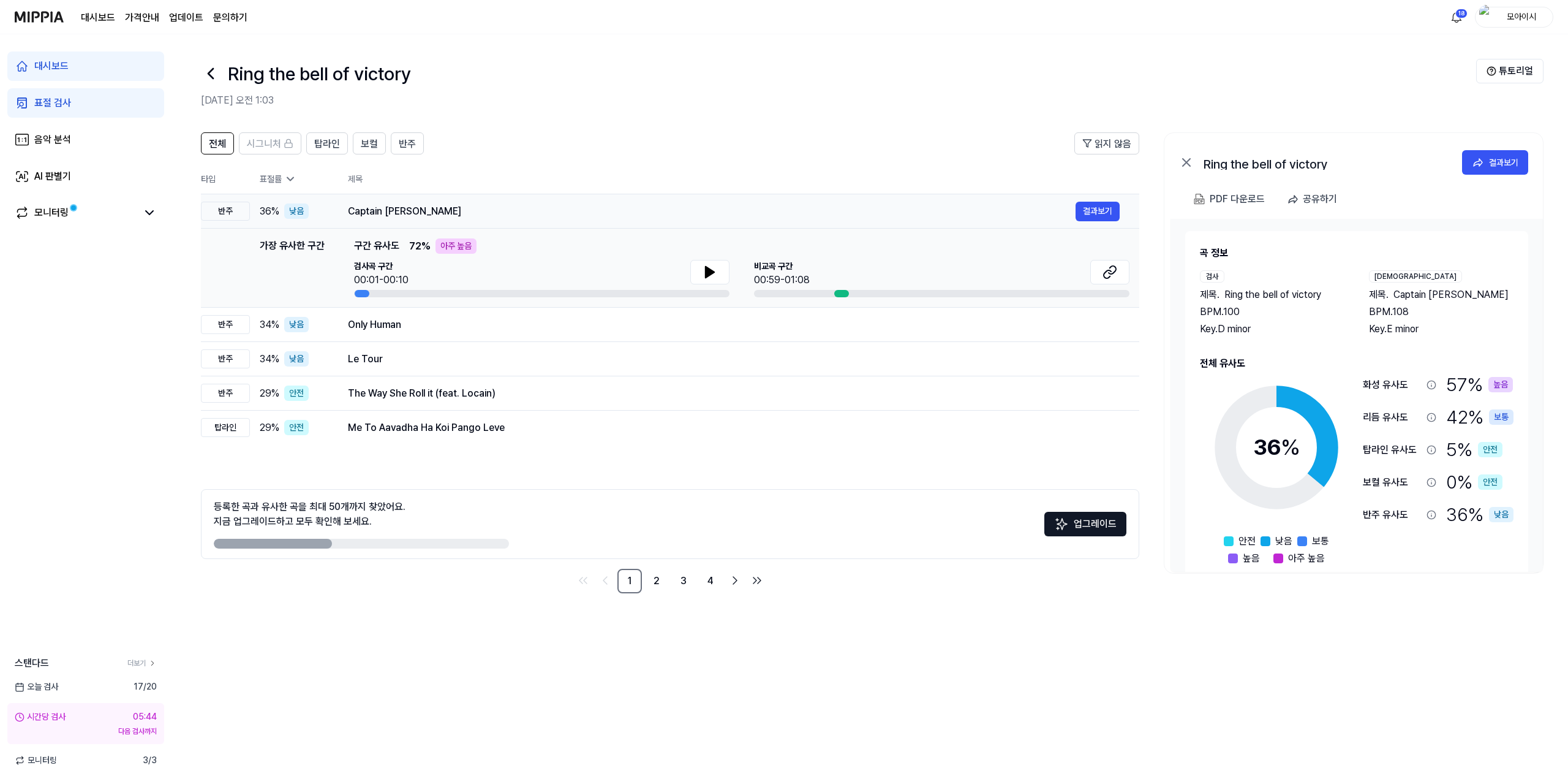
click at [400, 215] on div "Captain [PERSON_NAME]" at bounding box center [712, 211] width 728 height 15
click at [1110, 274] on icon at bounding box center [1112, 270] width 8 height 8
click at [710, 267] on icon at bounding box center [710, 271] width 14 height 15
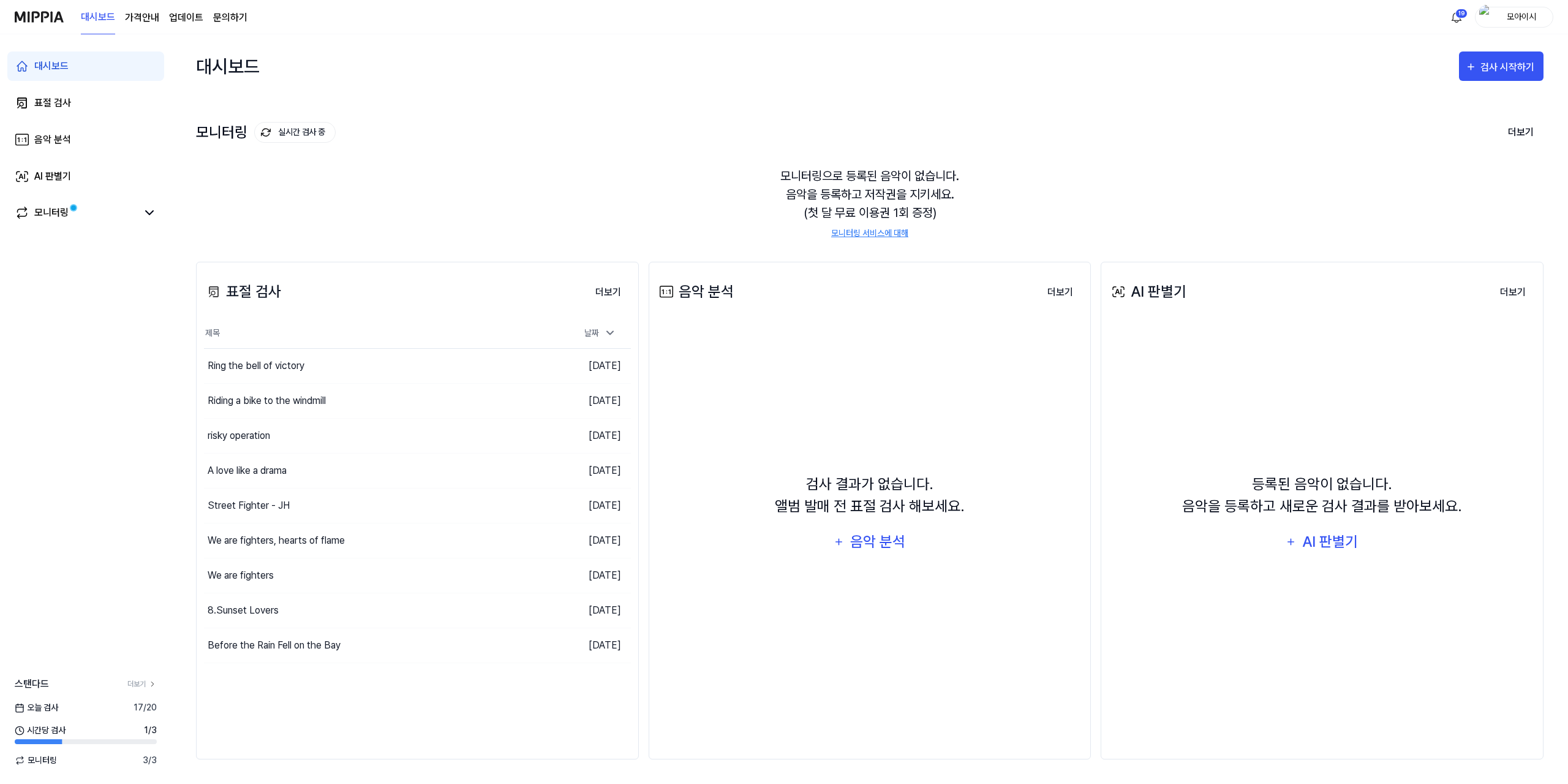
click at [907, 83] on div "대시보드 검사 시작하기" at bounding box center [870, 66] width 1348 height 64
click at [1475, 77] on button "검사 시작하기" at bounding box center [1501, 66] width 84 height 30
click at [1437, 101] on div "표절 검사" at bounding box center [1479, 104] width 106 height 16
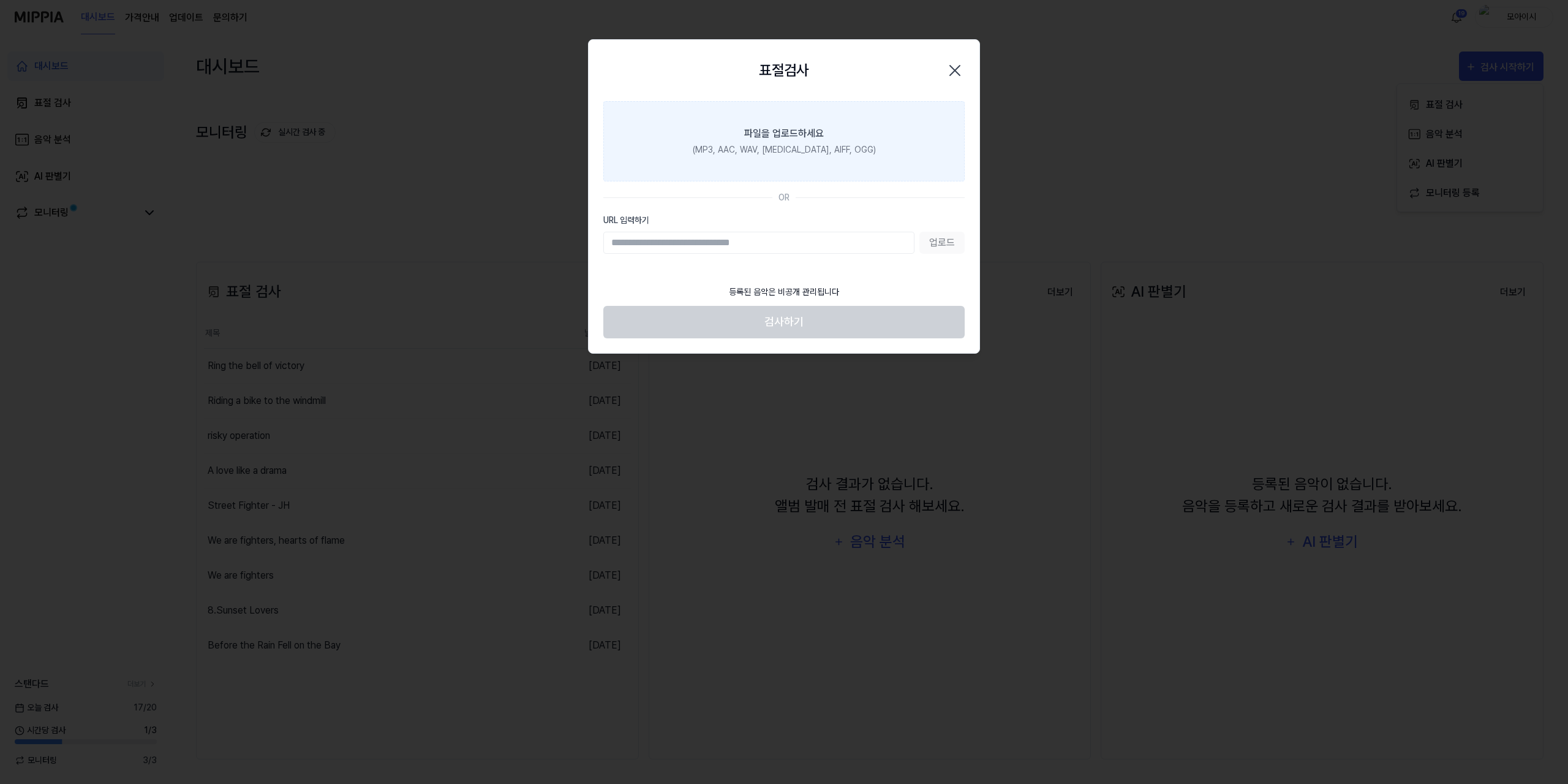
click at [783, 131] on div "파일을 업로드하세요" at bounding box center [784, 133] width 79 height 15
click at [0, 0] on input "파일을 업로드하세요 (MP3, AAC, WAV, [MEDICAL_DATA], AIFF, OGG)" at bounding box center [0, 0] width 0 height 0
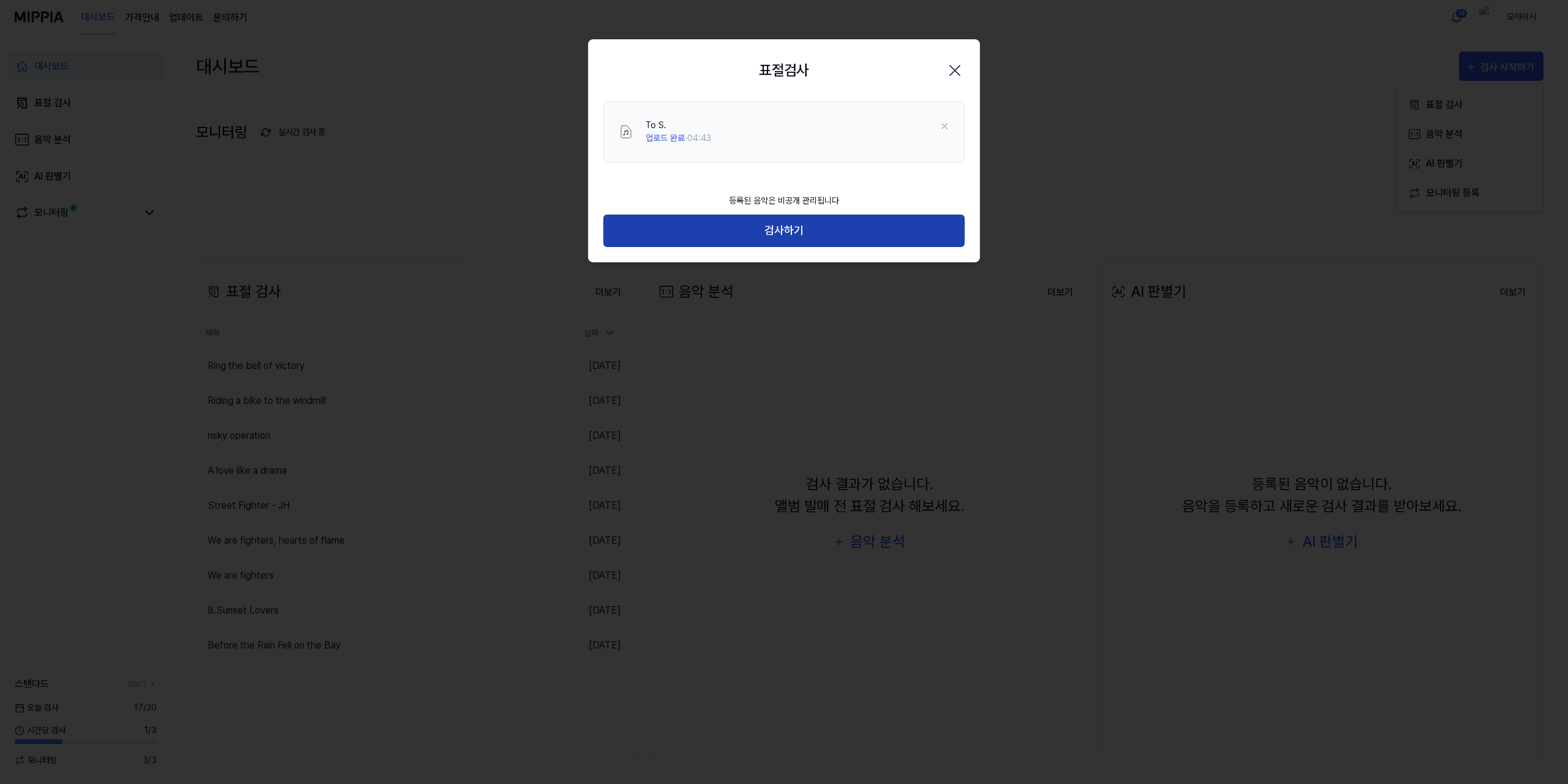
click at [800, 234] on button "검사하기" at bounding box center [784, 231] width 361 height 32
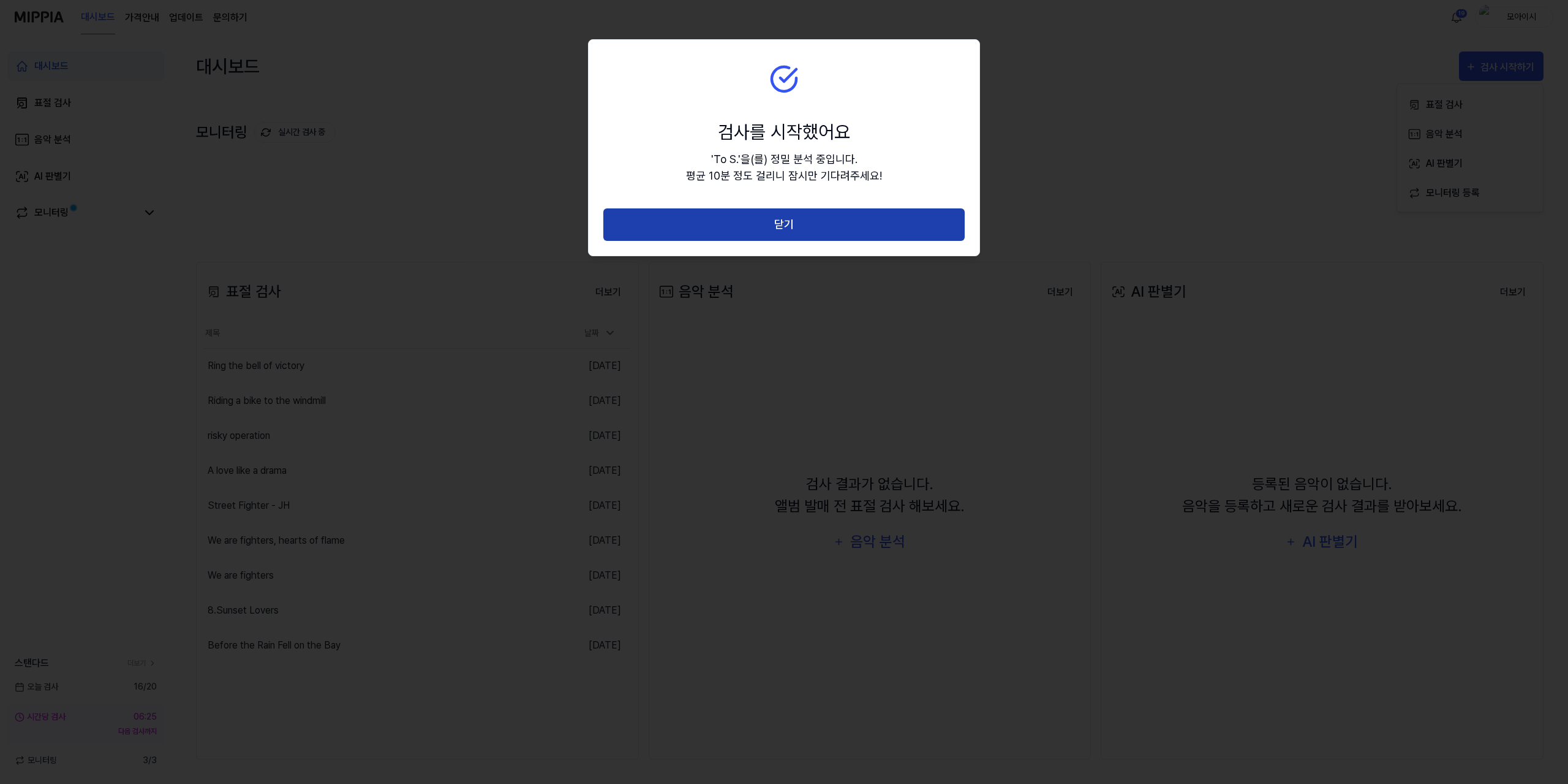
click at [718, 216] on button "닫기" at bounding box center [784, 224] width 361 height 32
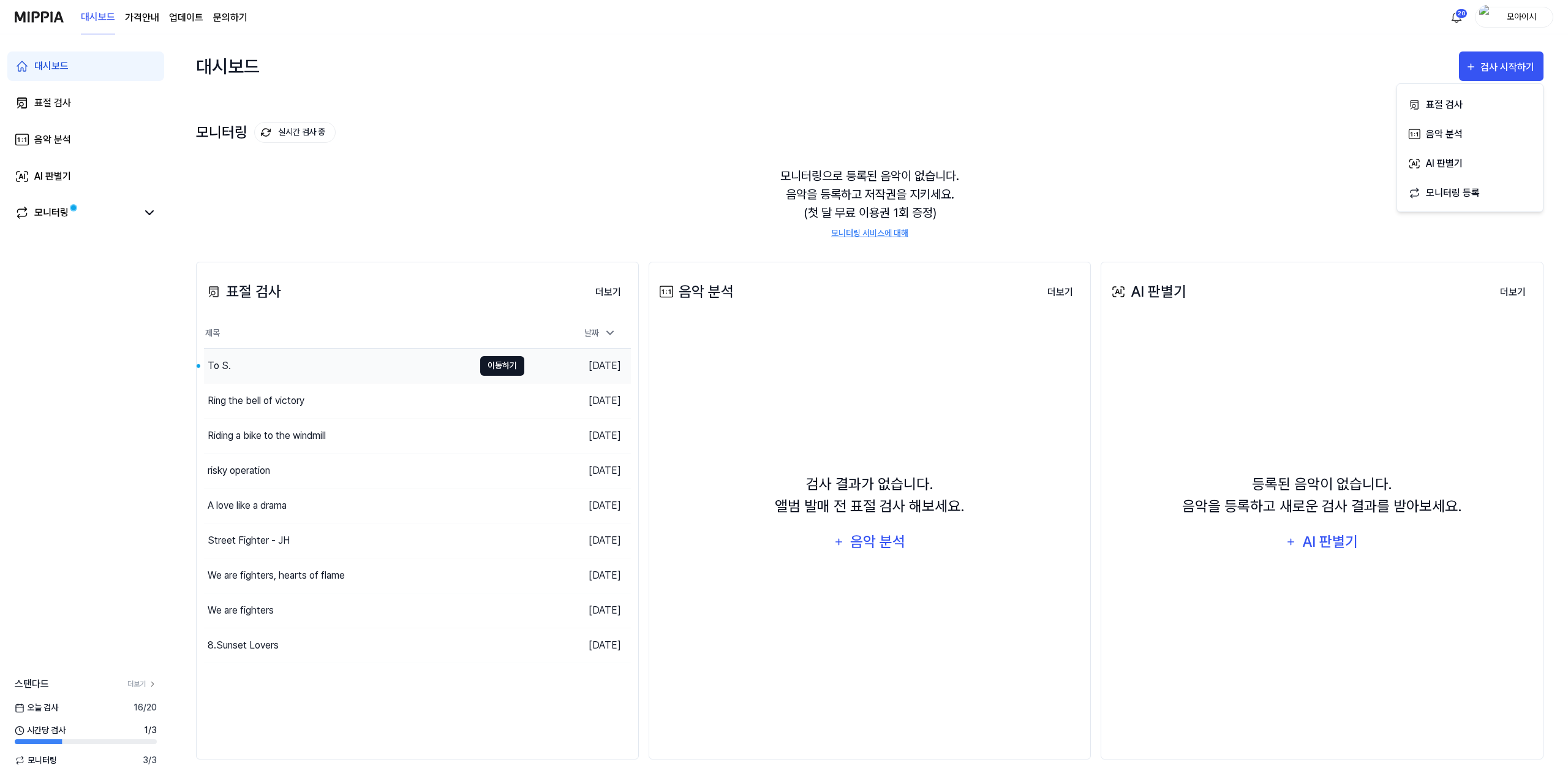
click at [493, 368] on button "이동하기" at bounding box center [503, 365] width 44 height 19
